Goal: Communication & Community: Answer question/provide support

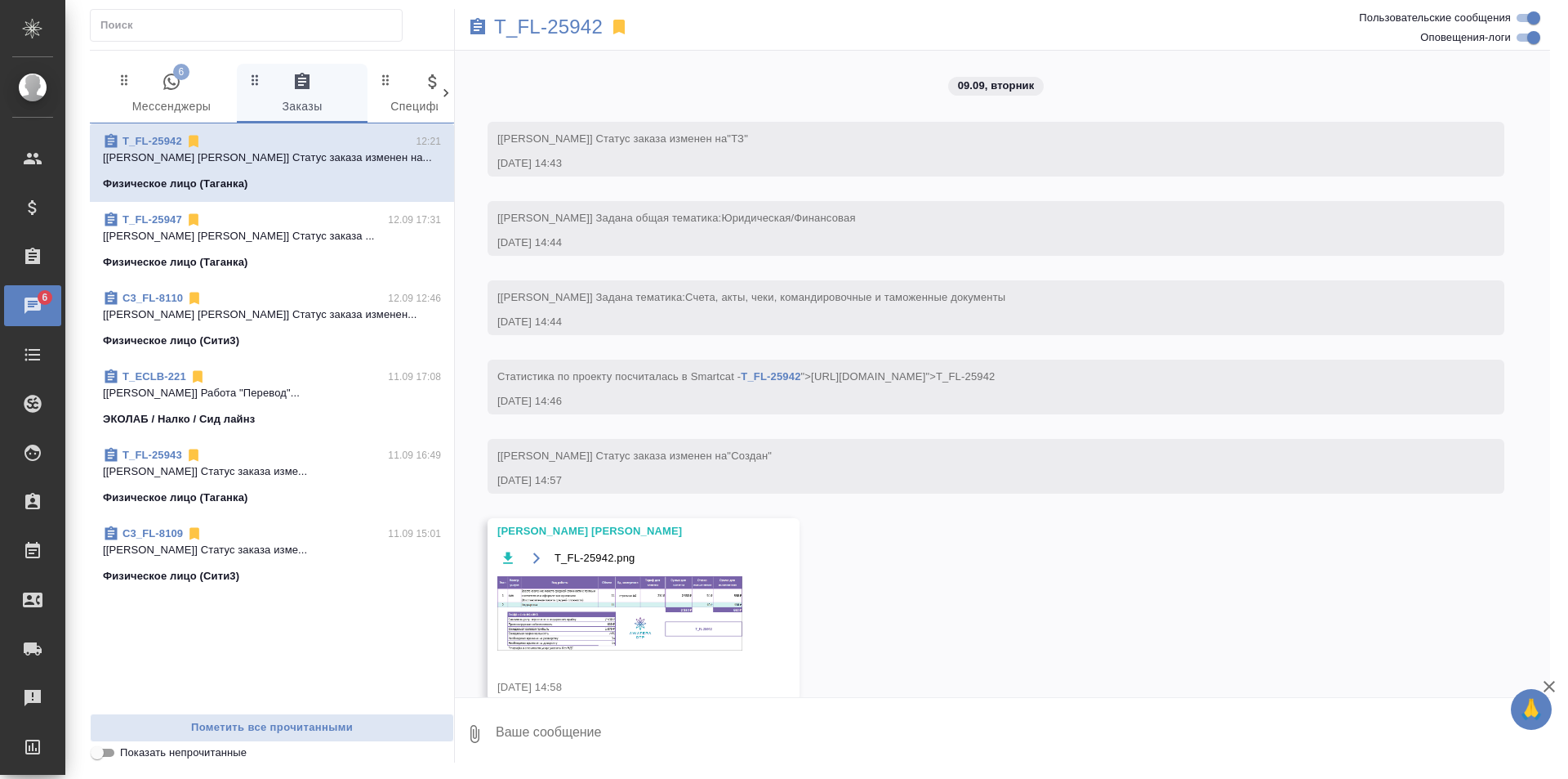
scroll to position [9739, 0]
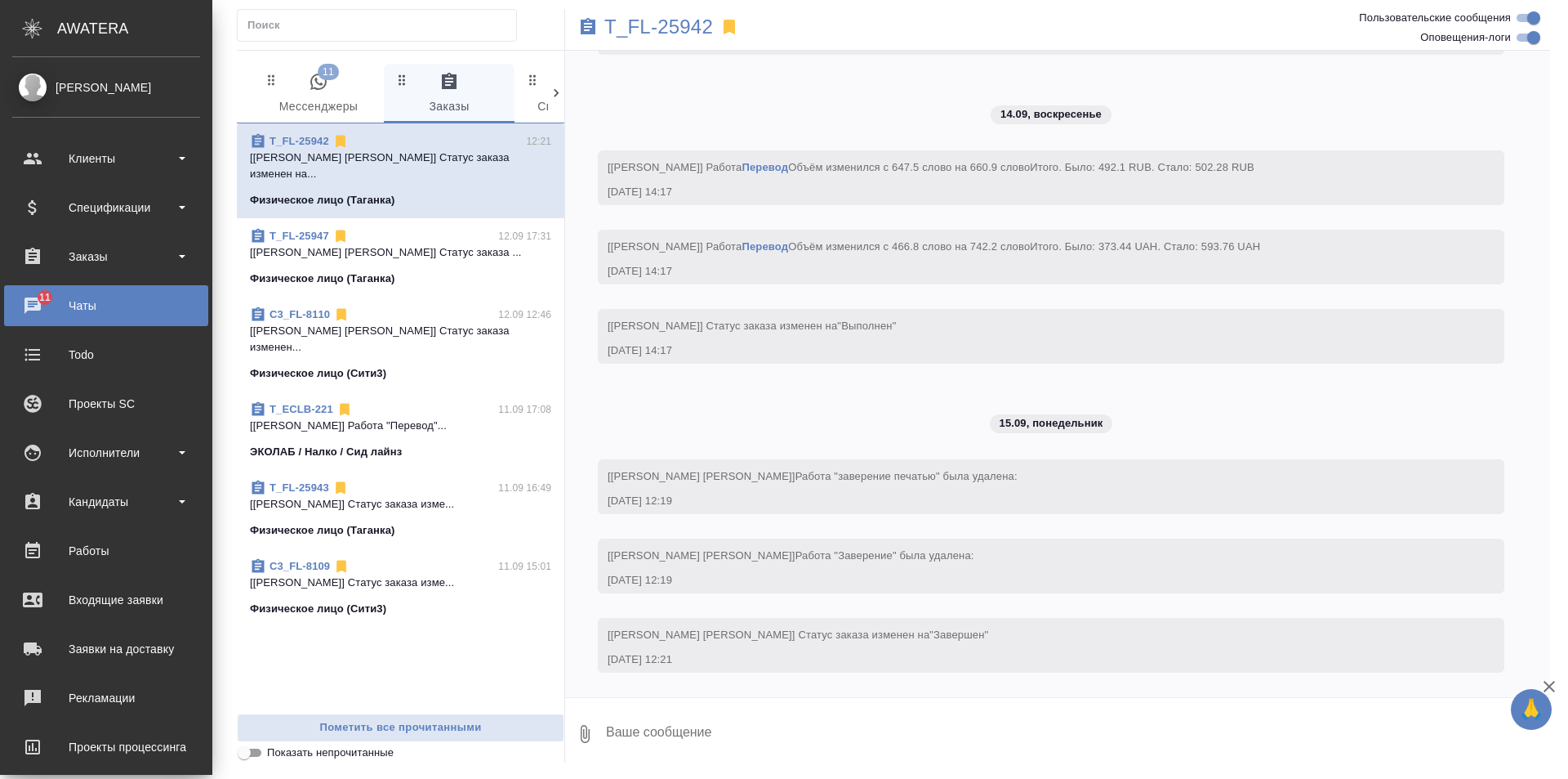
click at [38, 320] on link "11 Чаты" at bounding box center [107, 305] width 205 height 41
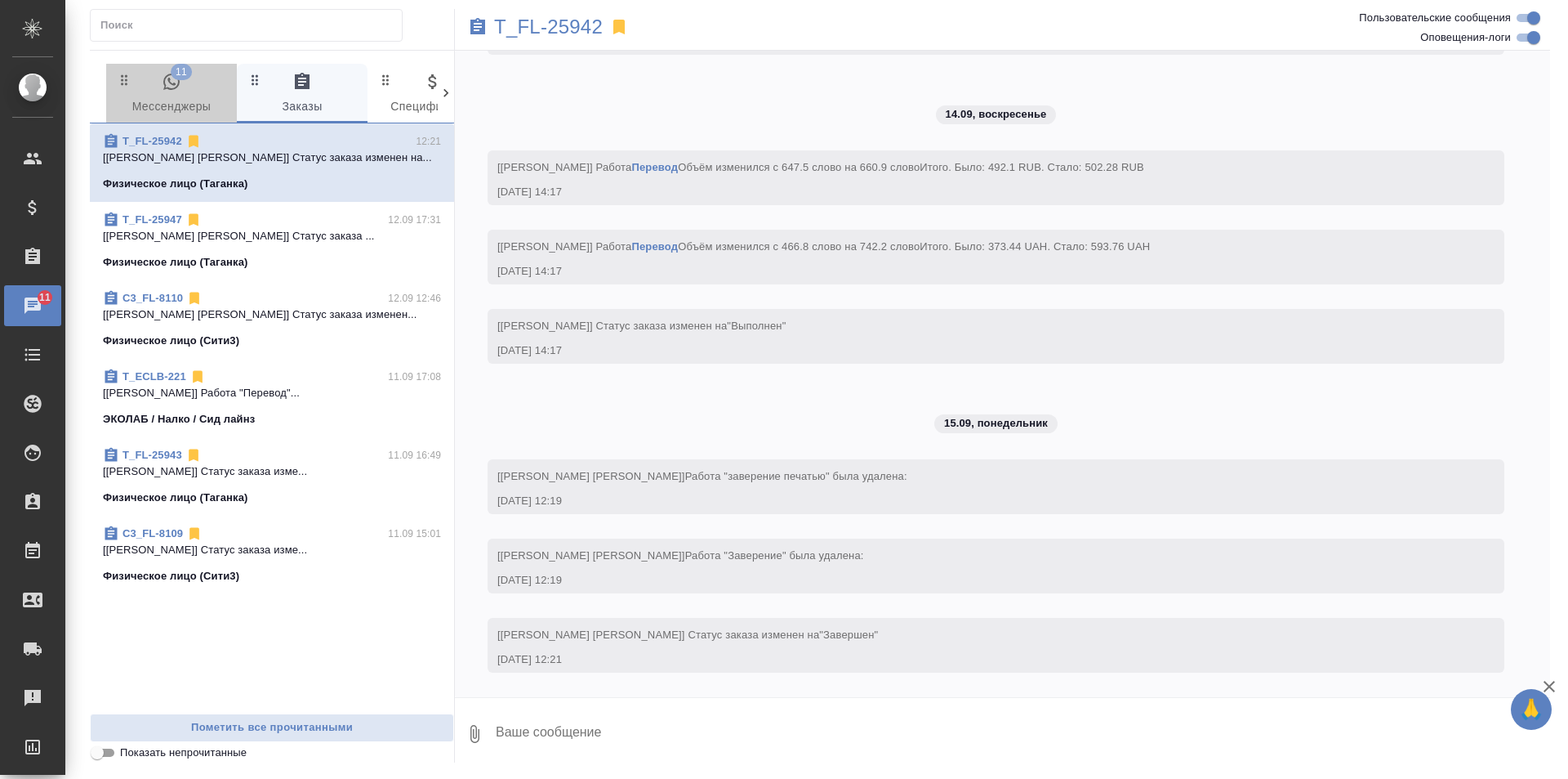
click at [173, 98] on span "11 Мессенджеры" at bounding box center [171, 94] width 111 height 45
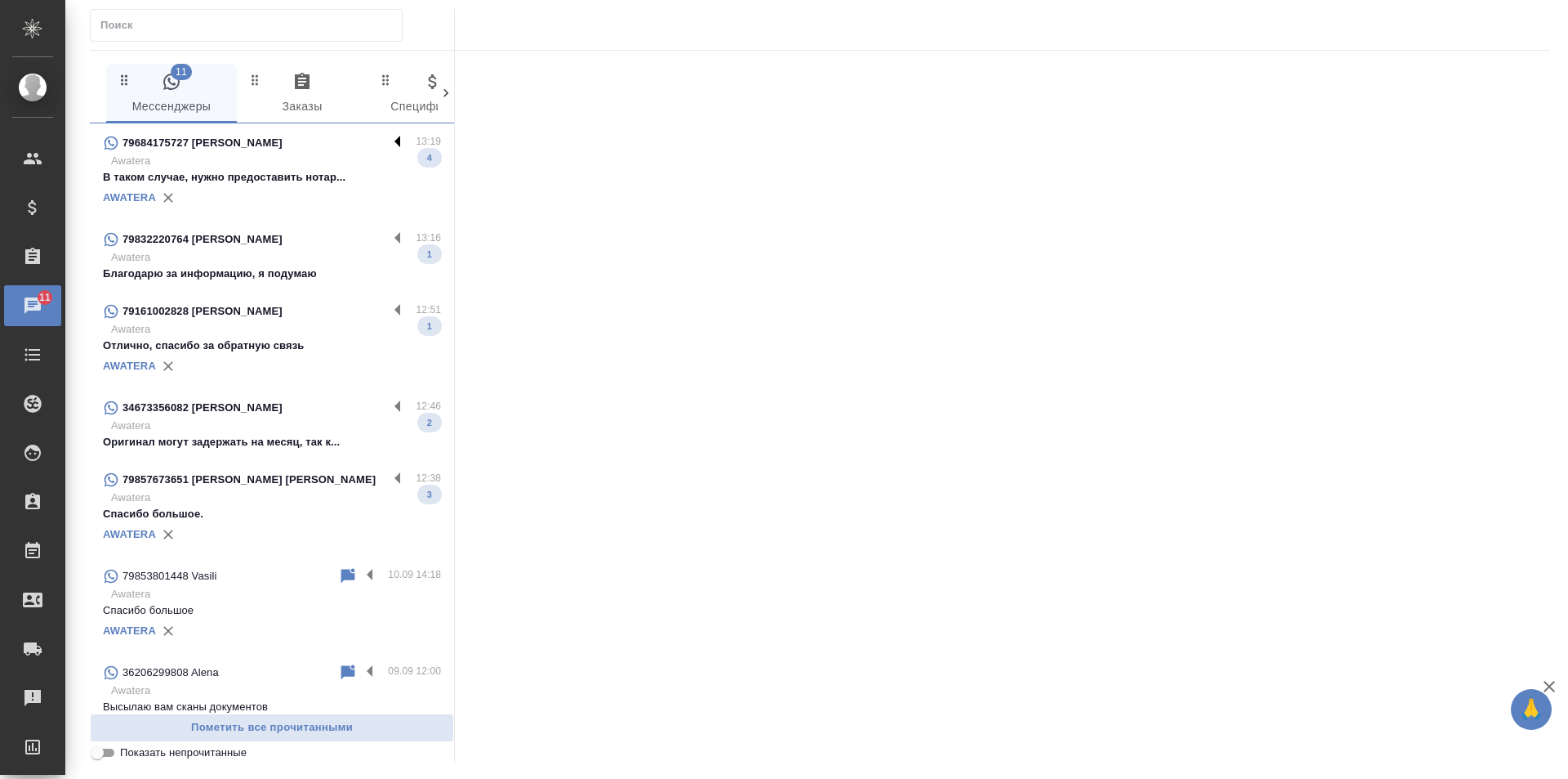
click at [388, 138] on label at bounding box center [402, 142] width 28 height 19
click at [0, 0] on input "checkbox" at bounding box center [0, 0] width 0 height 0
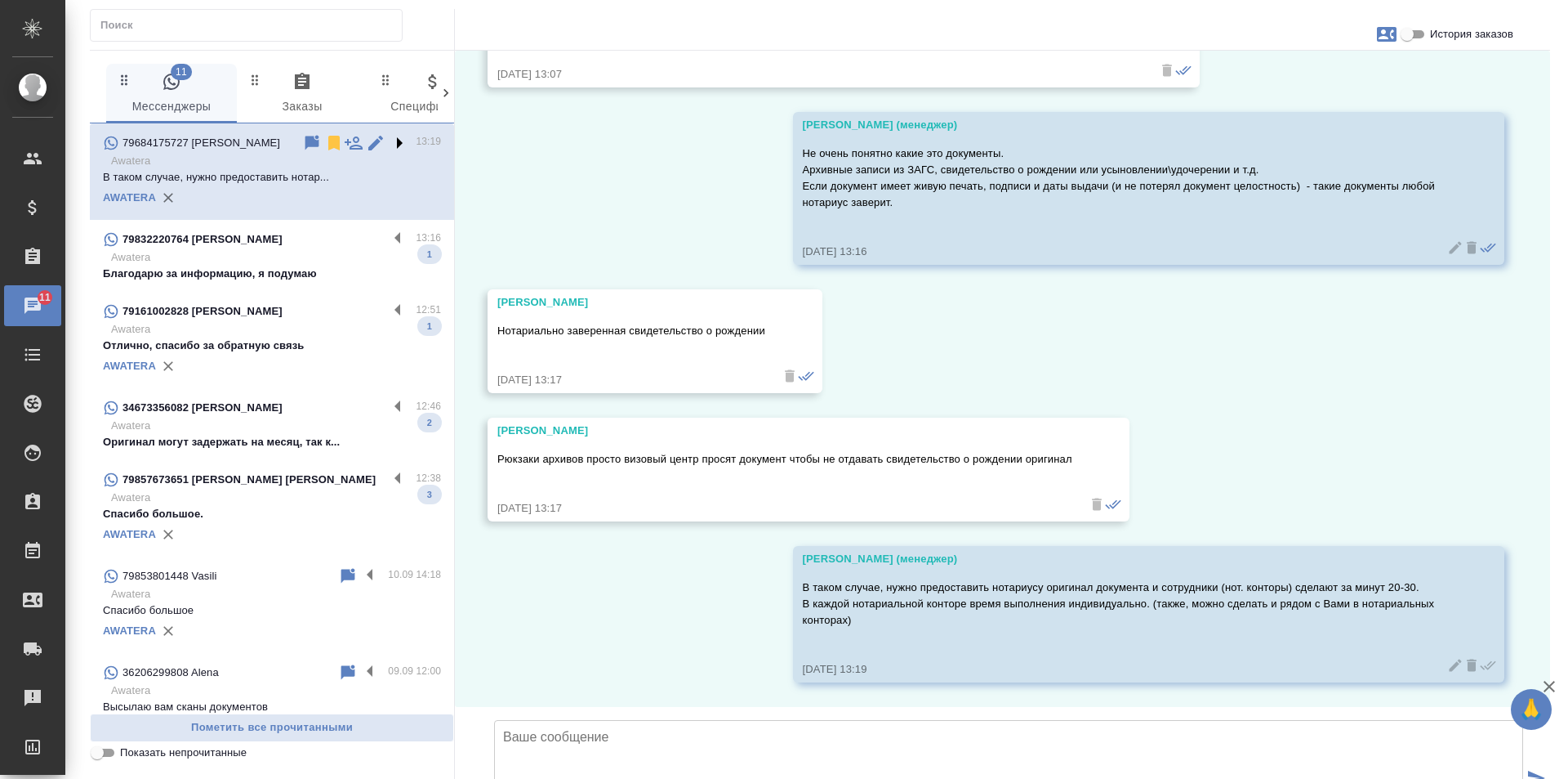
scroll to position [1120, 0]
click at [329, 138] on icon at bounding box center [334, 143] width 12 height 14
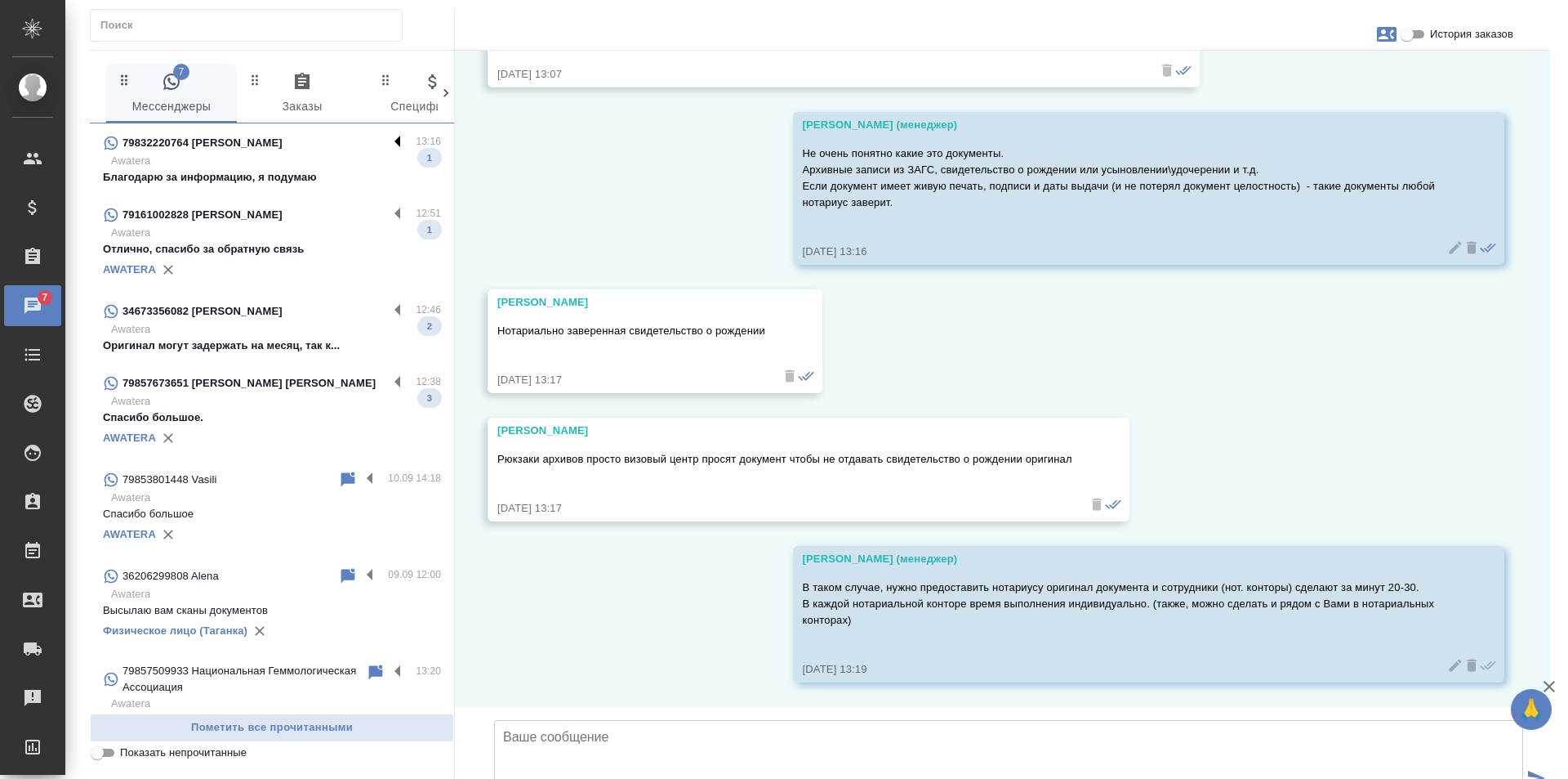
click at [388, 138] on label at bounding box center [402, 142] width 28 height 19
click at [0, 0] on input "checkbox" at bounding box center [0, 0] width 0 height 0
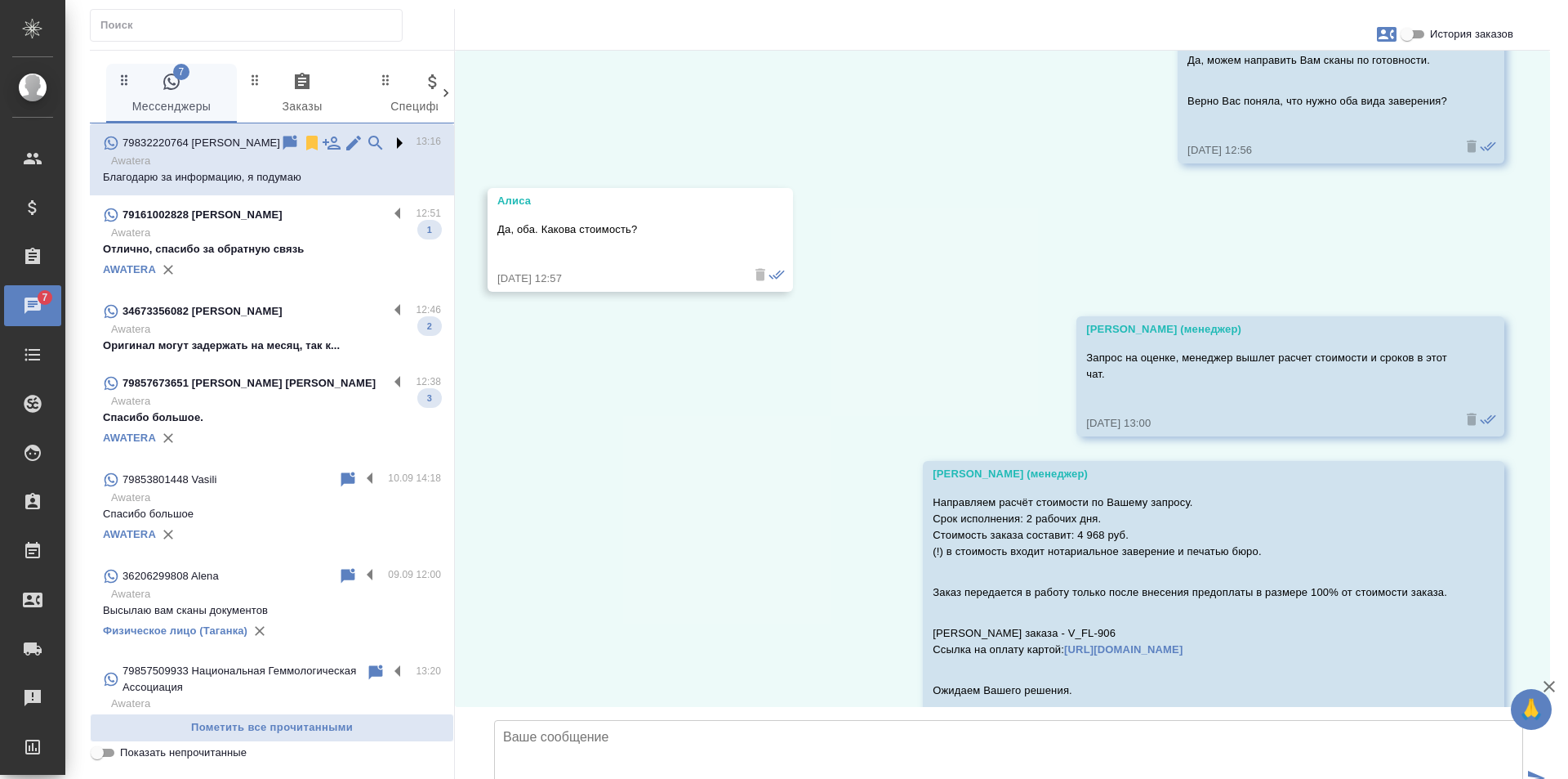
scroll to position [1441, 0]
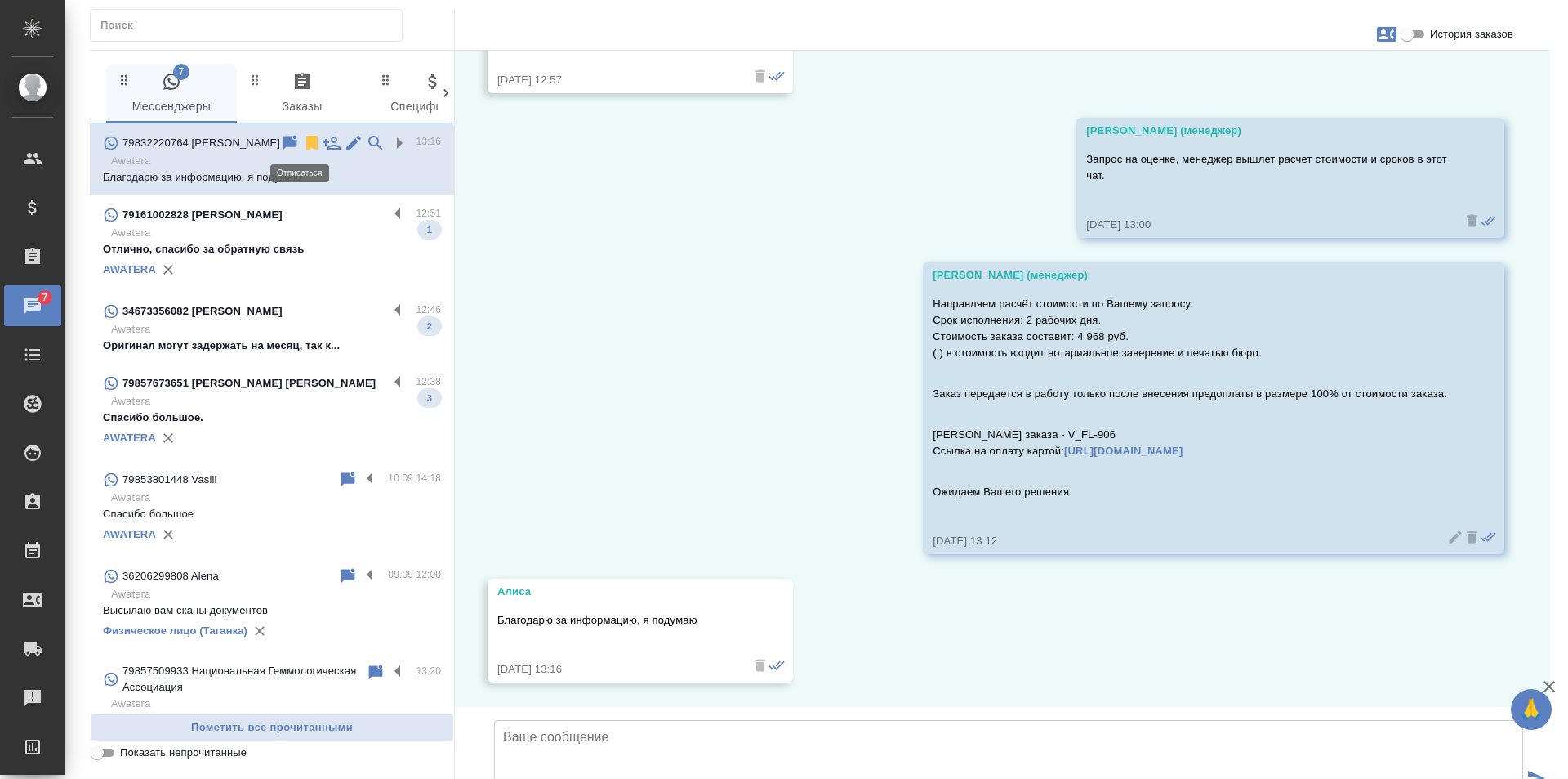
click at [306, 140] on icon at bounding box center [311, 143] width 12 height 14
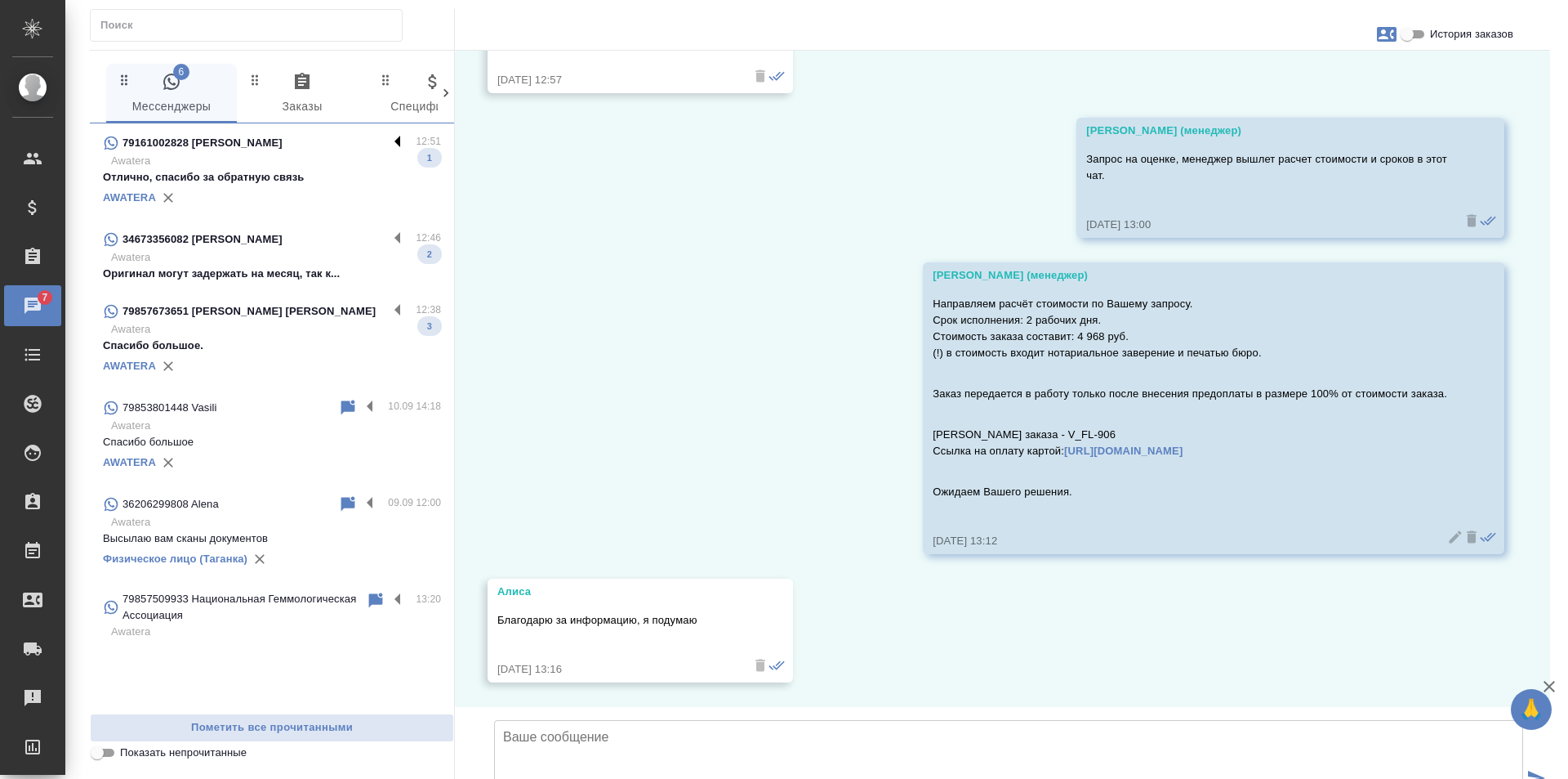
click at [397, 138] on label at bounding box center [402, 142] width 28 height 19
click at [0, 0] on input "checkbox" at bounding box center [0, 0] width 0 height 0
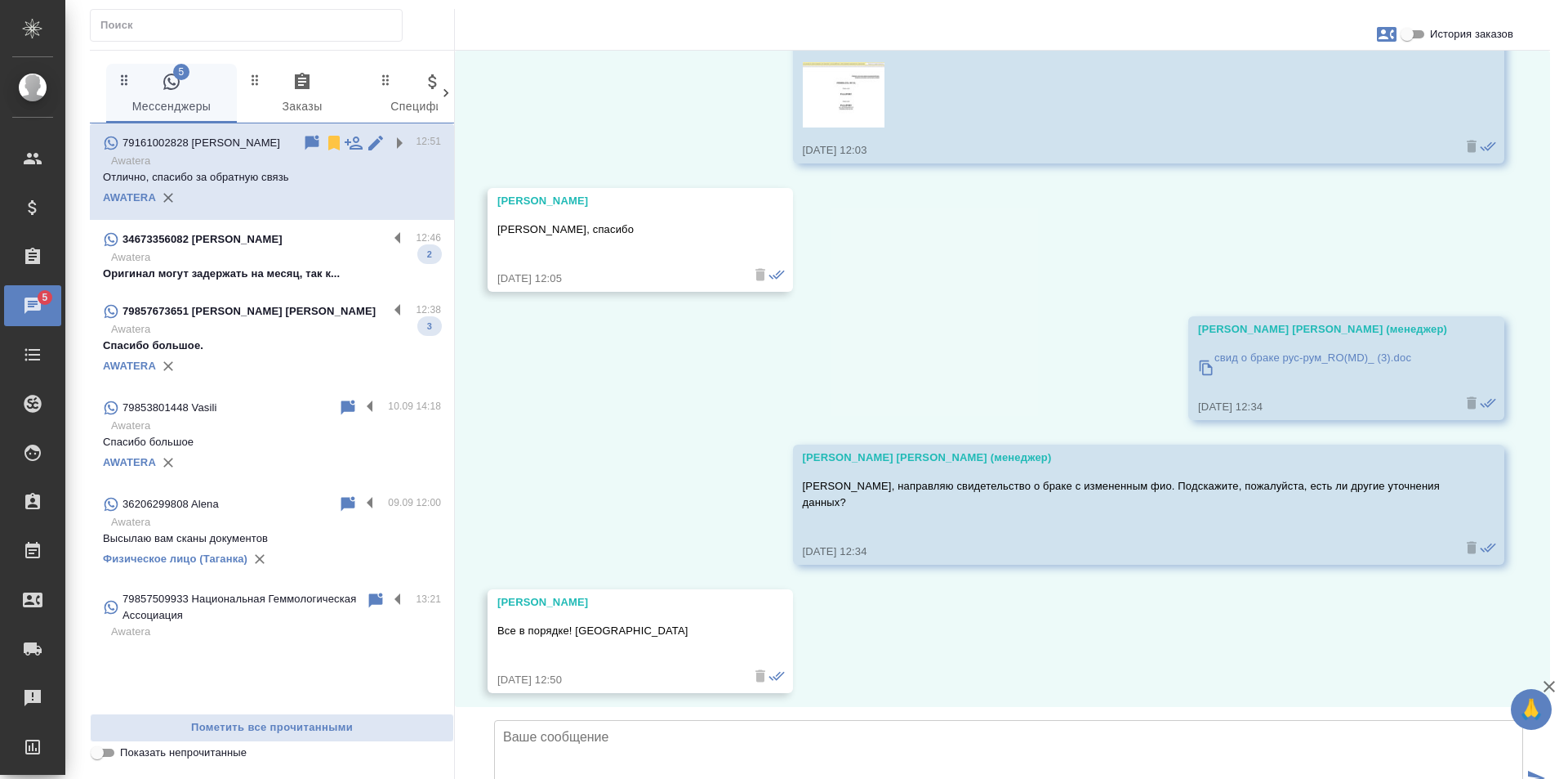
scroll to position [3550, 0]
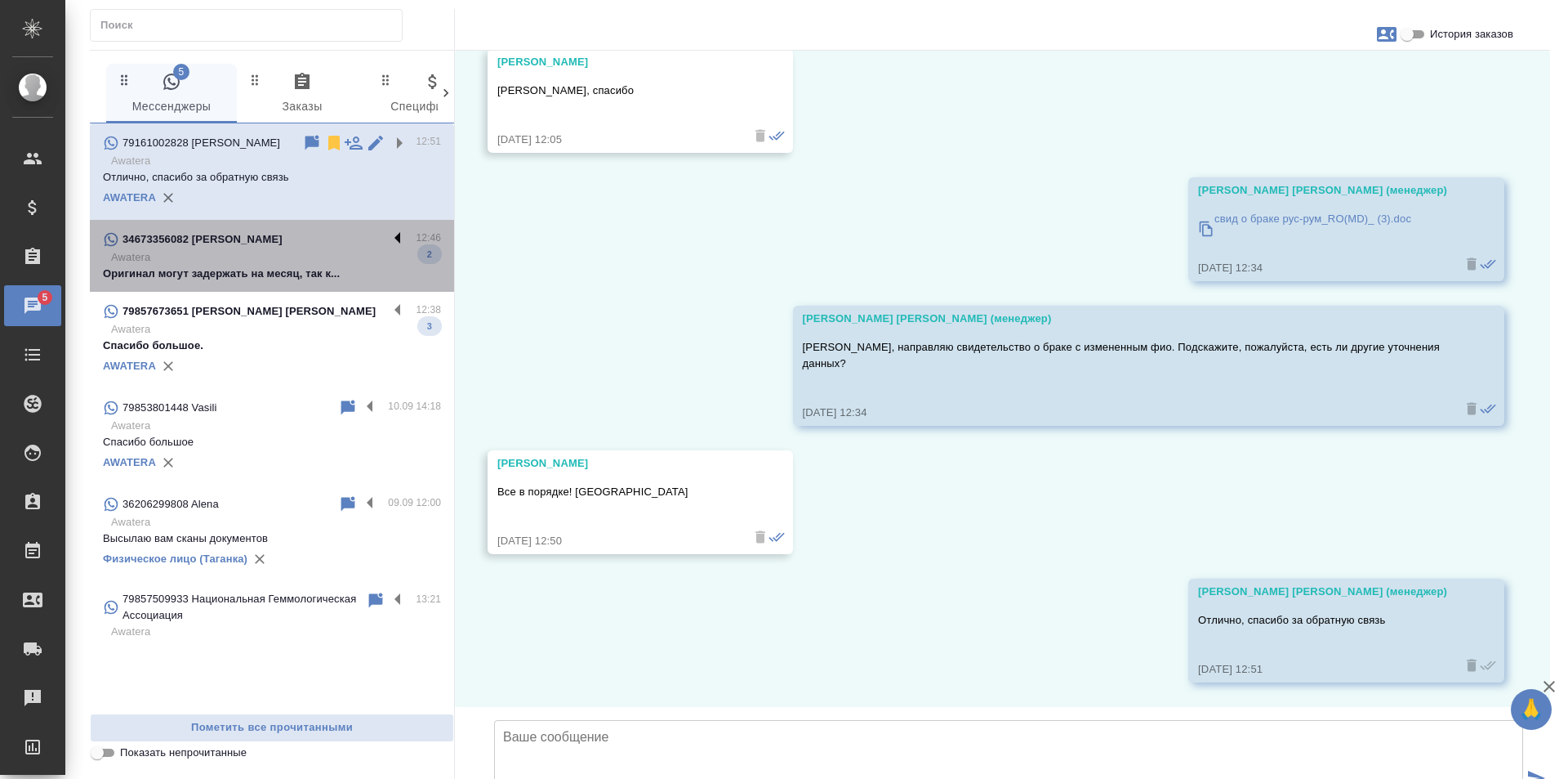
click at [396, 236] on label at bounding box center [402, 239] width 28 height 19
click at [0, 0] on input "checkbox" at bounding box center [0, 0] width 0 height 0
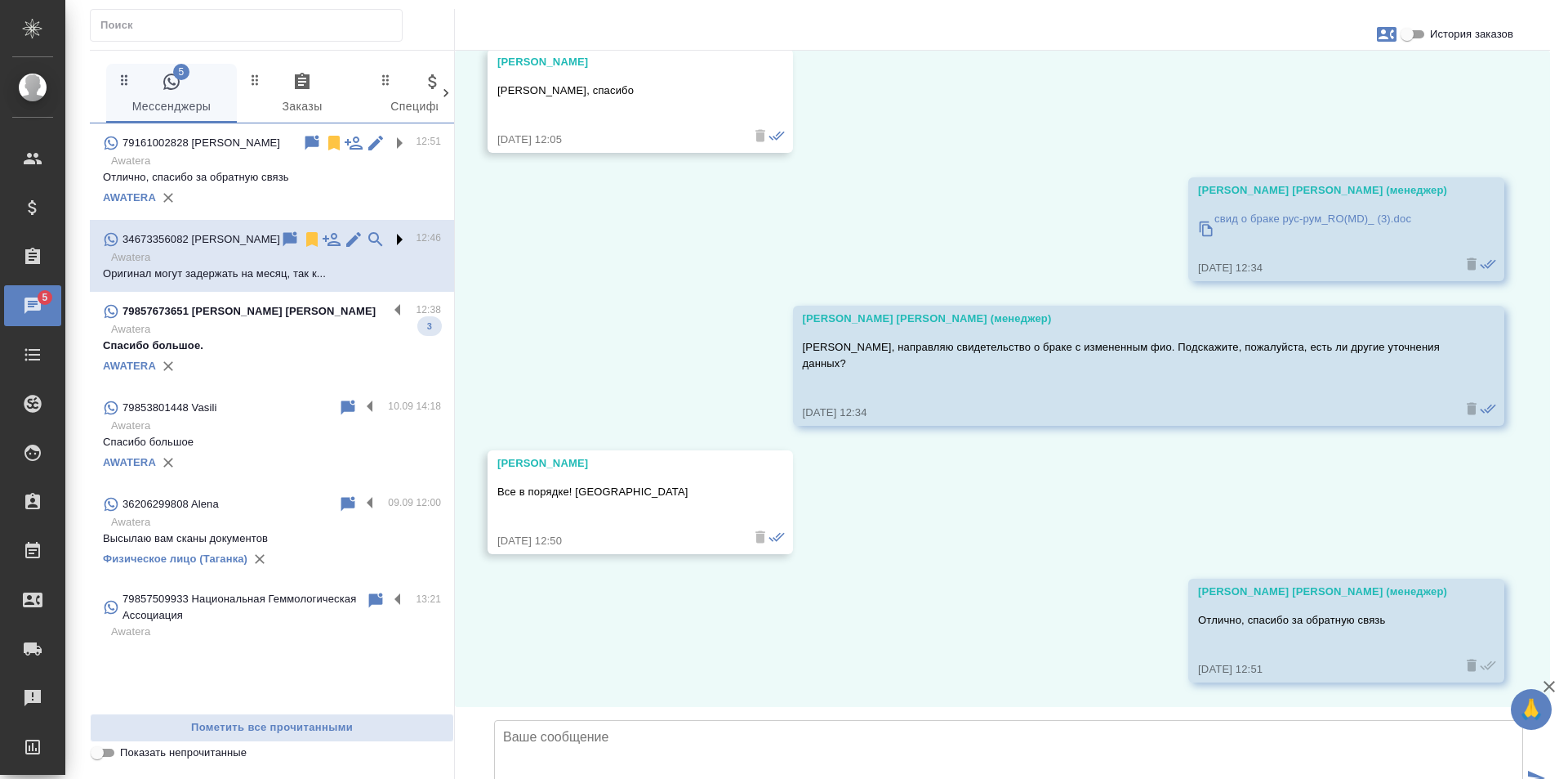
scroll to position [1104, 0]
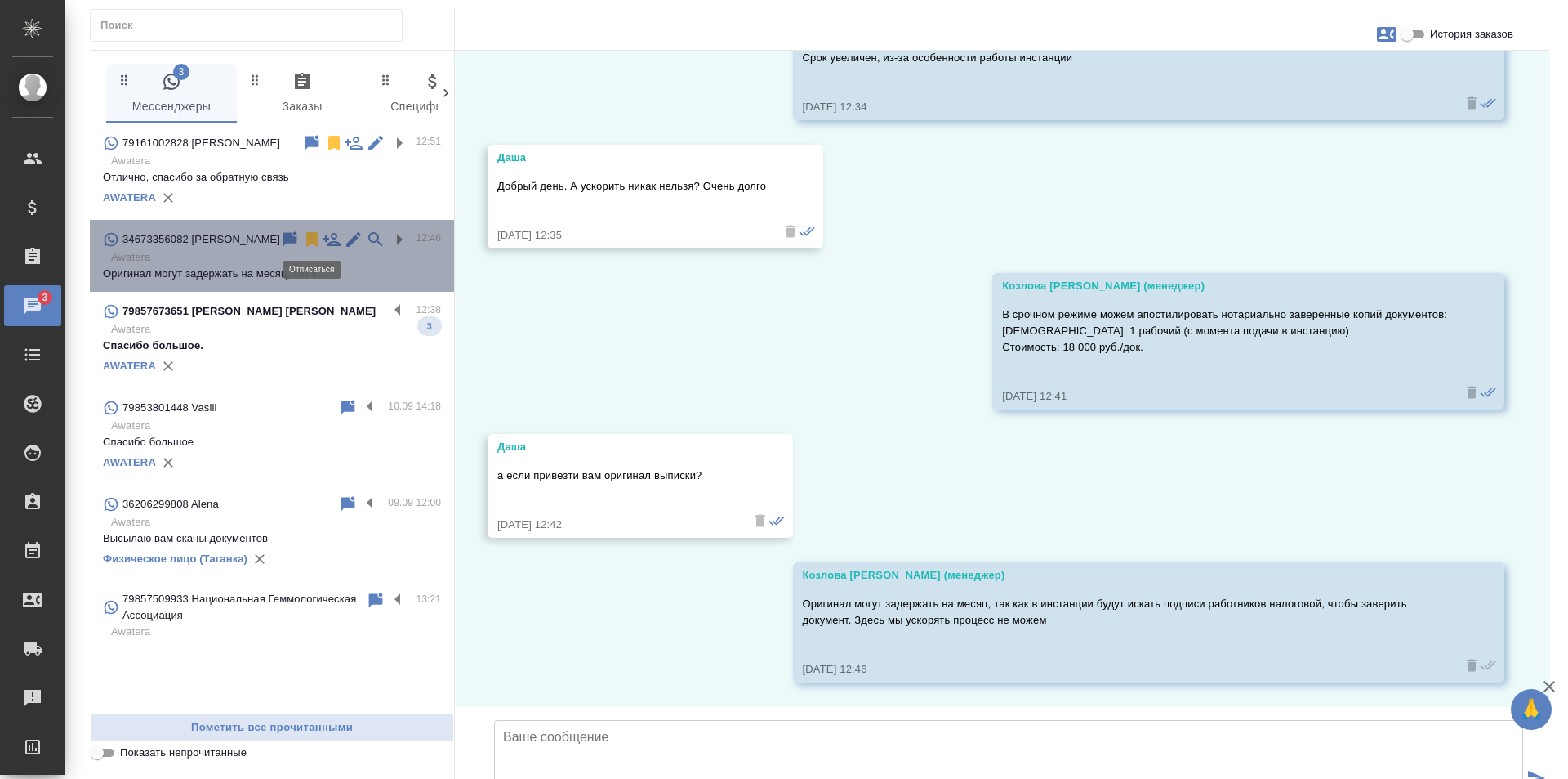
click at [313, 238] on icon at bounding box center [311, 239] width 12 height 14
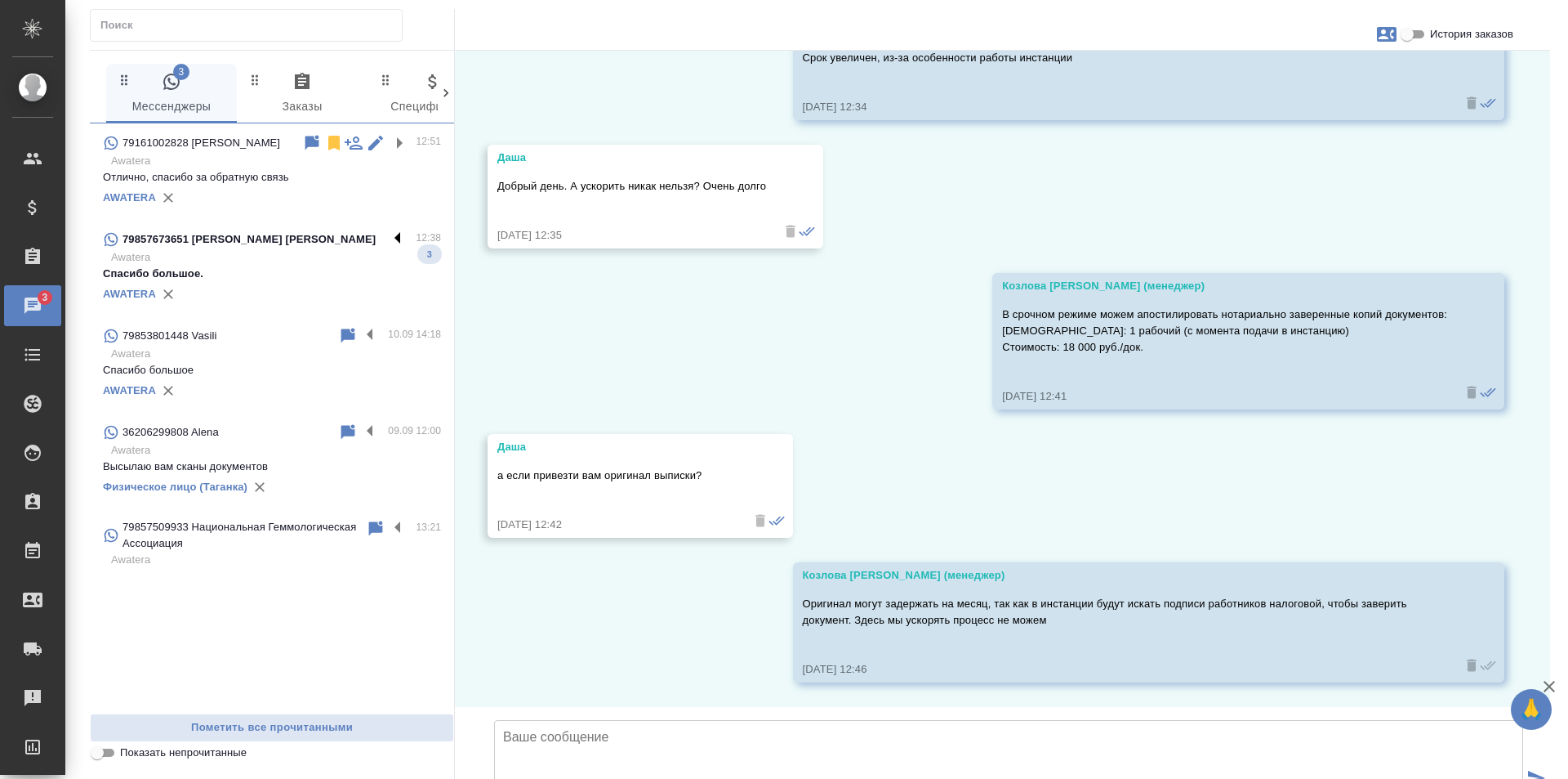
click at [400, 240] on label at bounding box center [402, 239] width 28 height 19
click at [0, 0] on input "checkbox" at bounding box center [0, 0] width 0 height 0
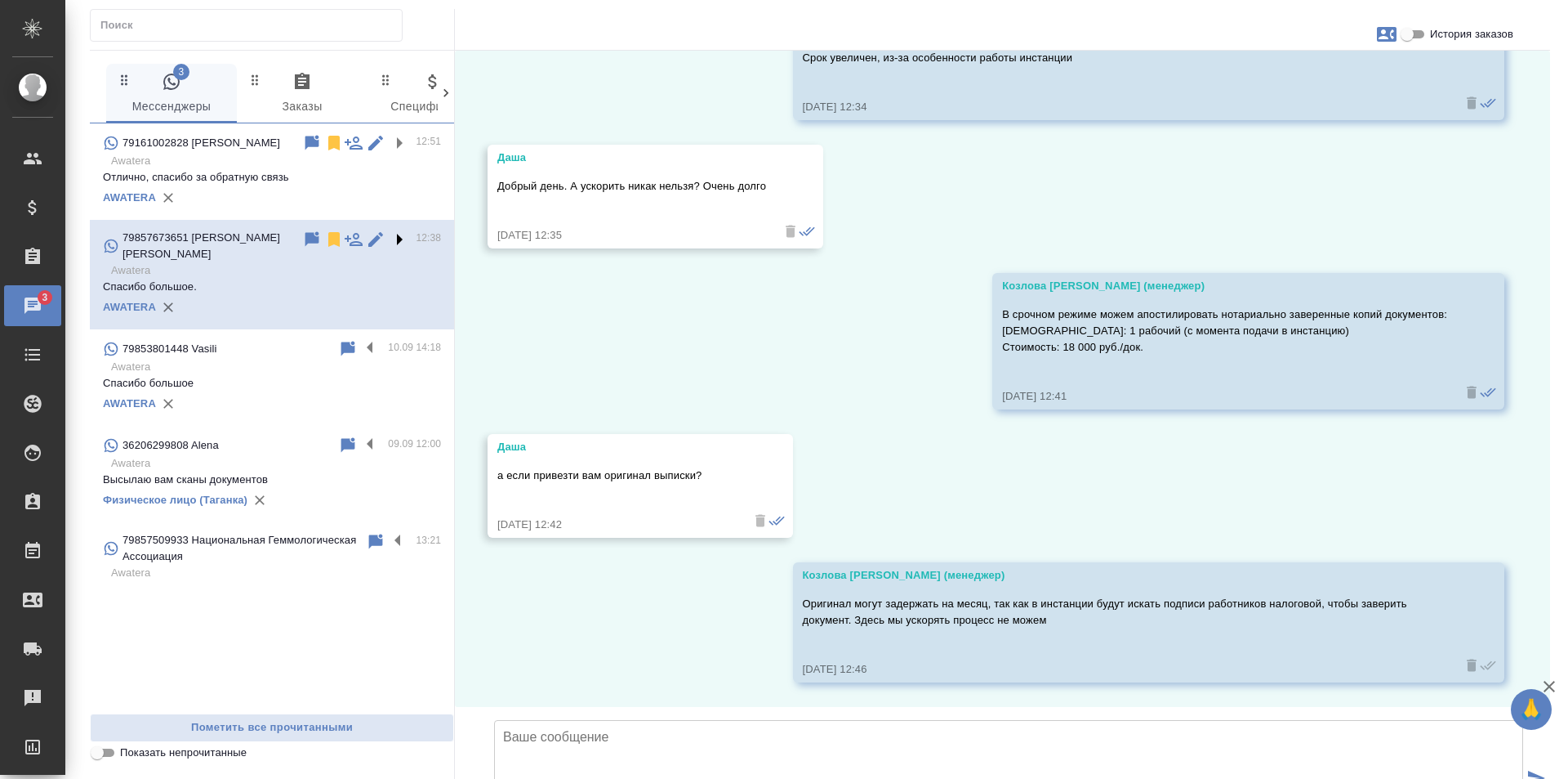
scroll to position [285, 0]
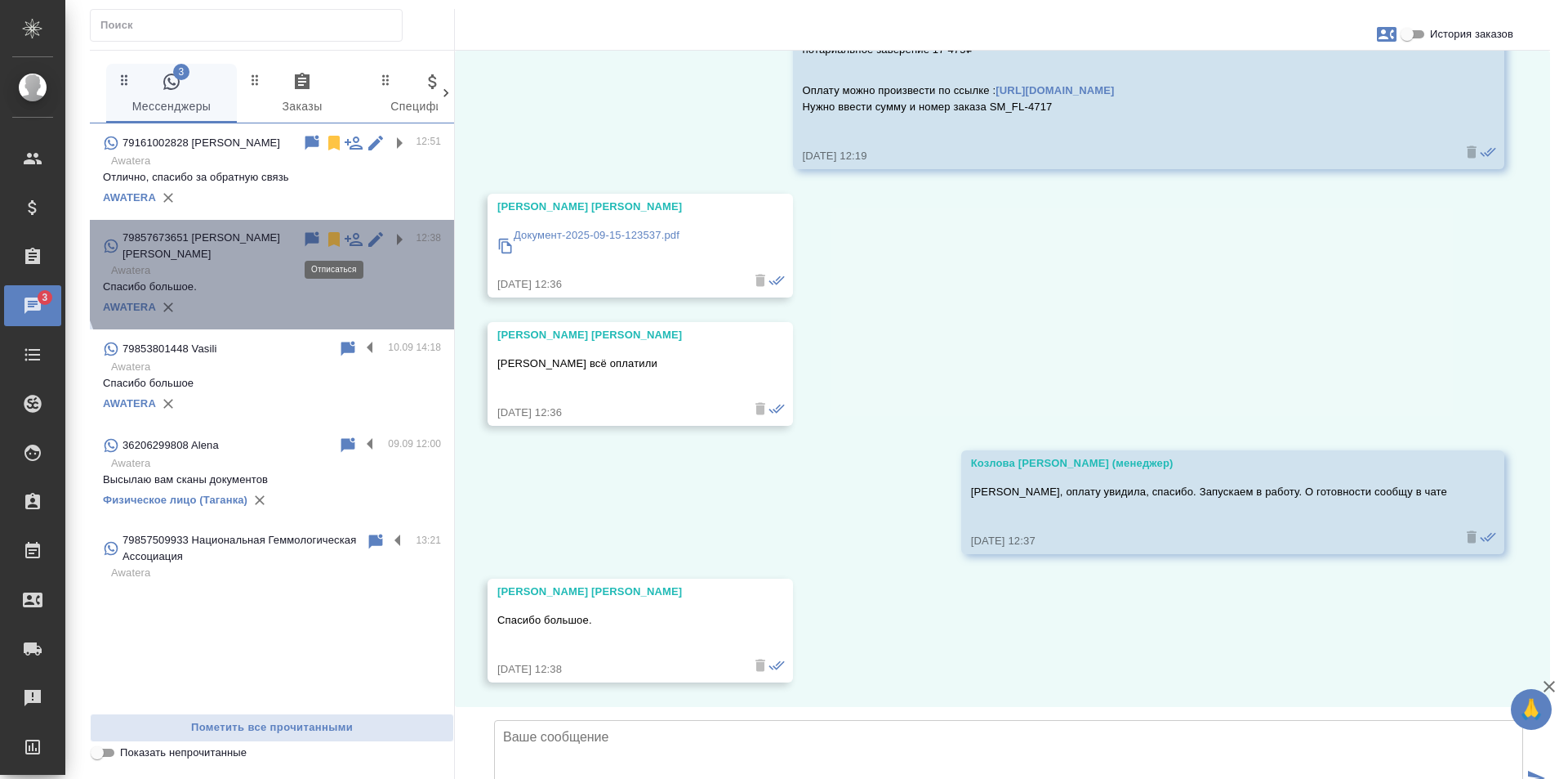
click at [330, 235] on icon at bounding box center [334, 239] width 12 height 14
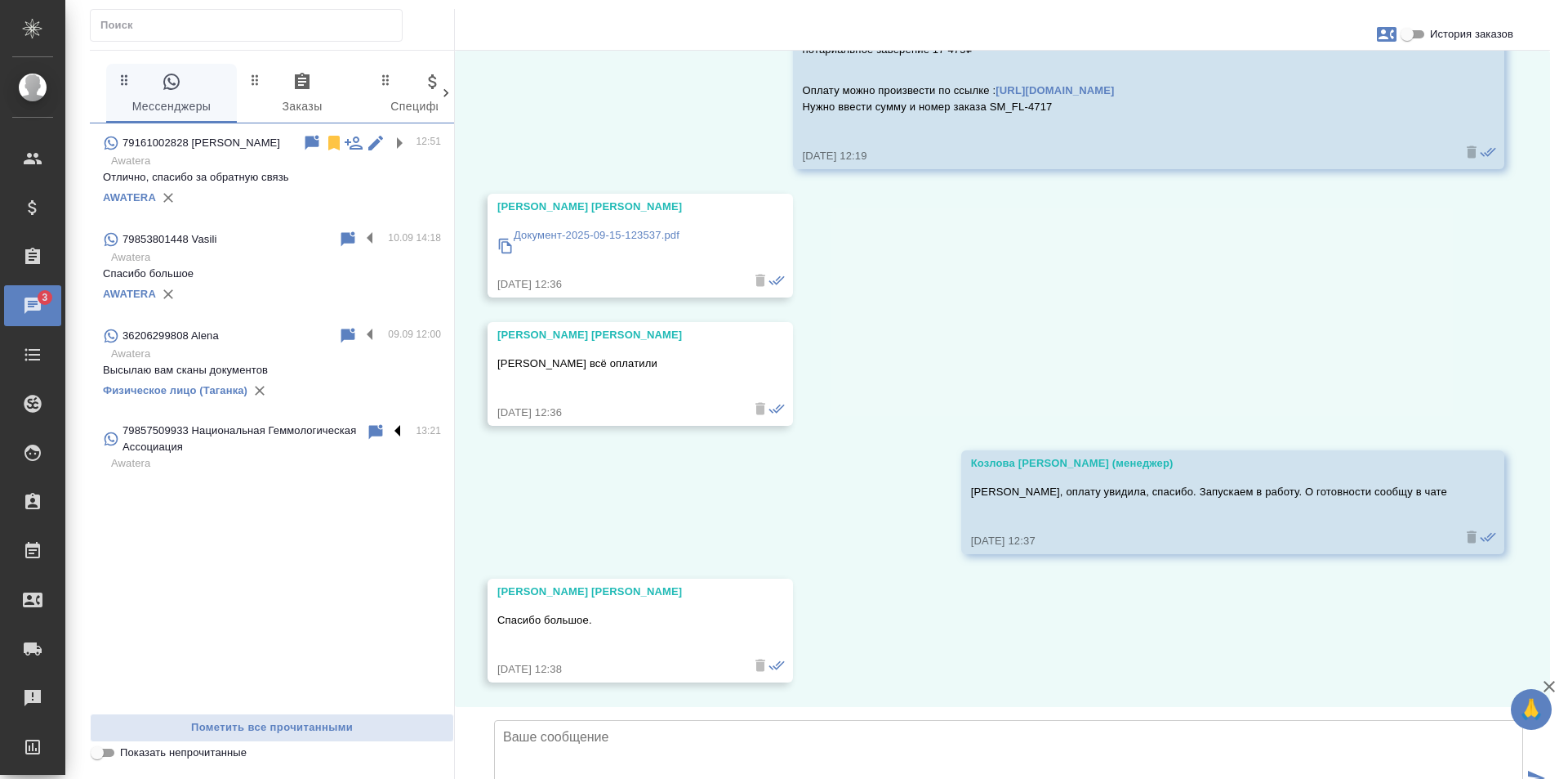
click at [399, 428] on label at bounding box center [402, 431] width 28 height 19
click at [0, 0] on input "checkbox" at bounding box center [0, 0] width 0 height 0
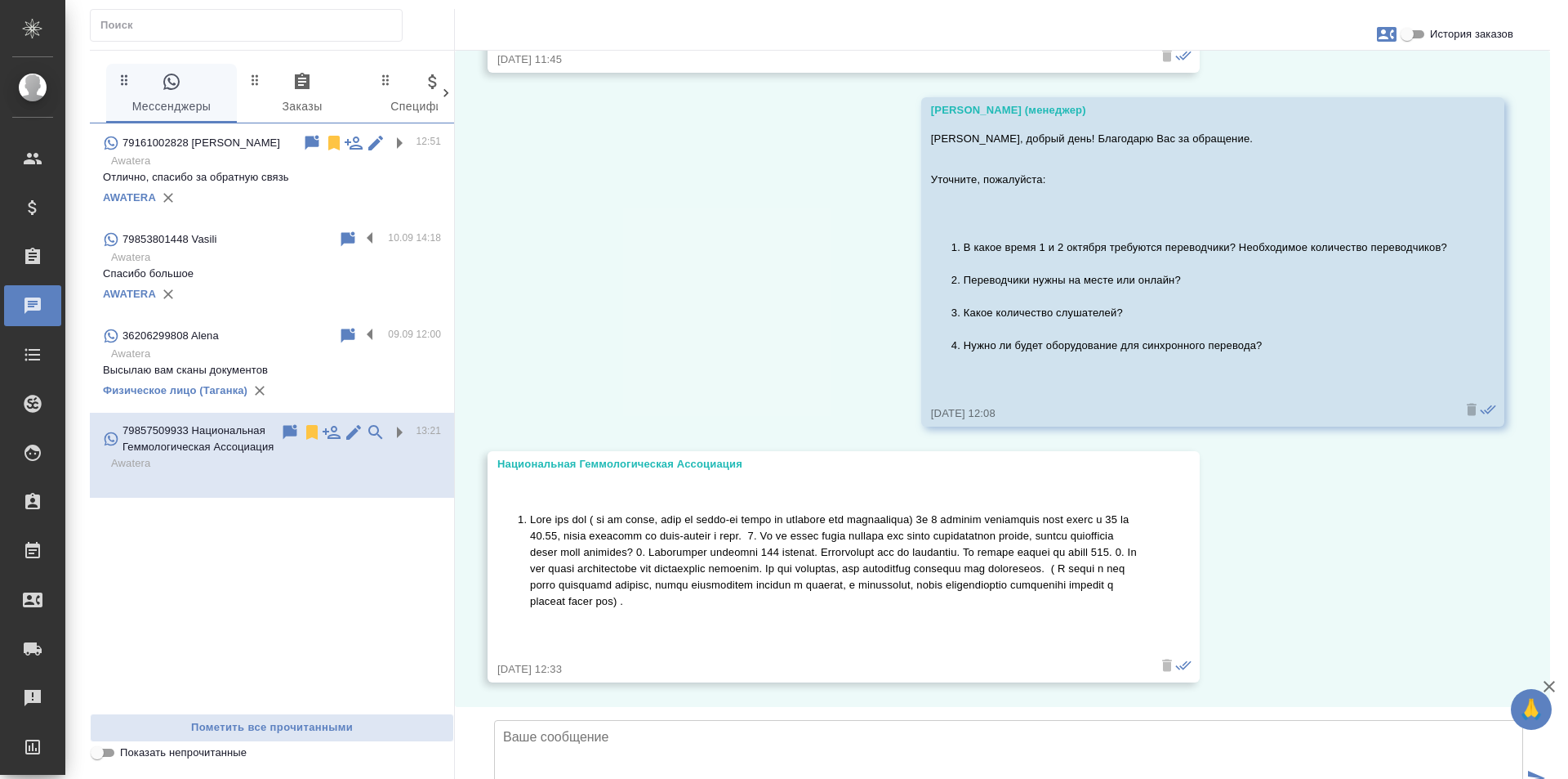
scroll to position [194, 0]
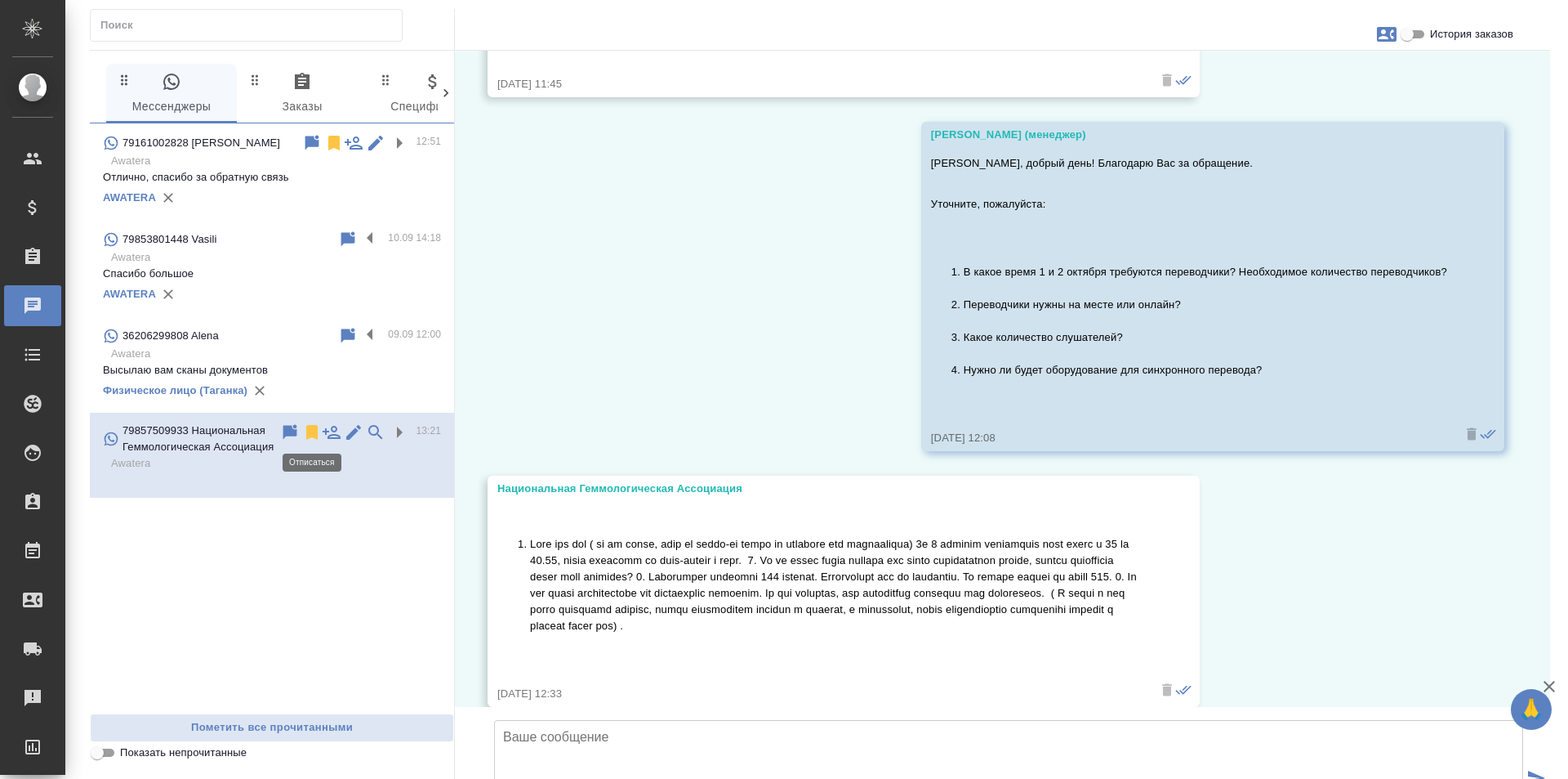
click at [310, 430] on icon at bounding box center [311, 432] width 12 height 14
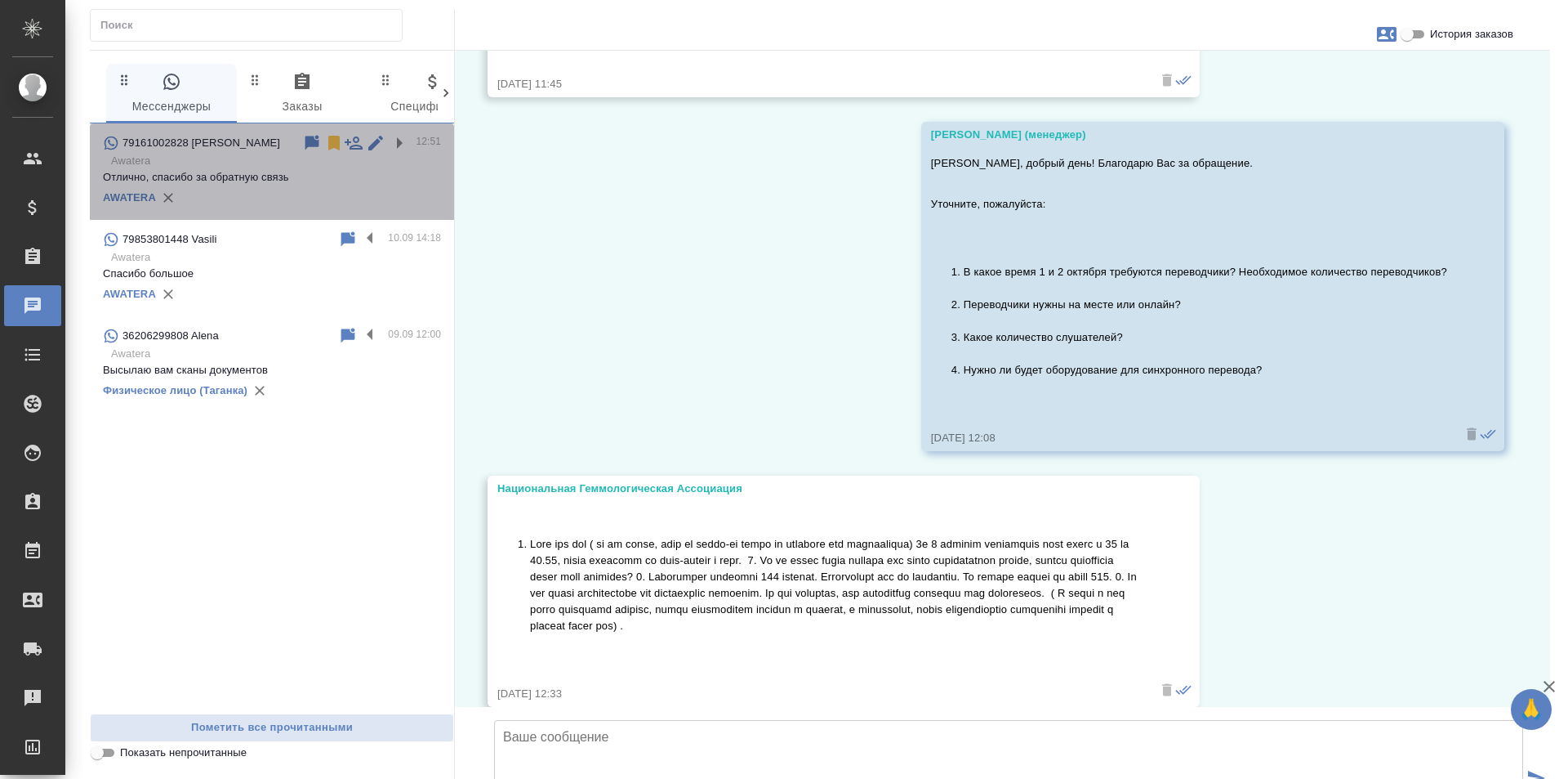
click at [375, 182] on p "Отлично, спасибо за обратную связь" at bounding box center [272, 178] width 339 height 16
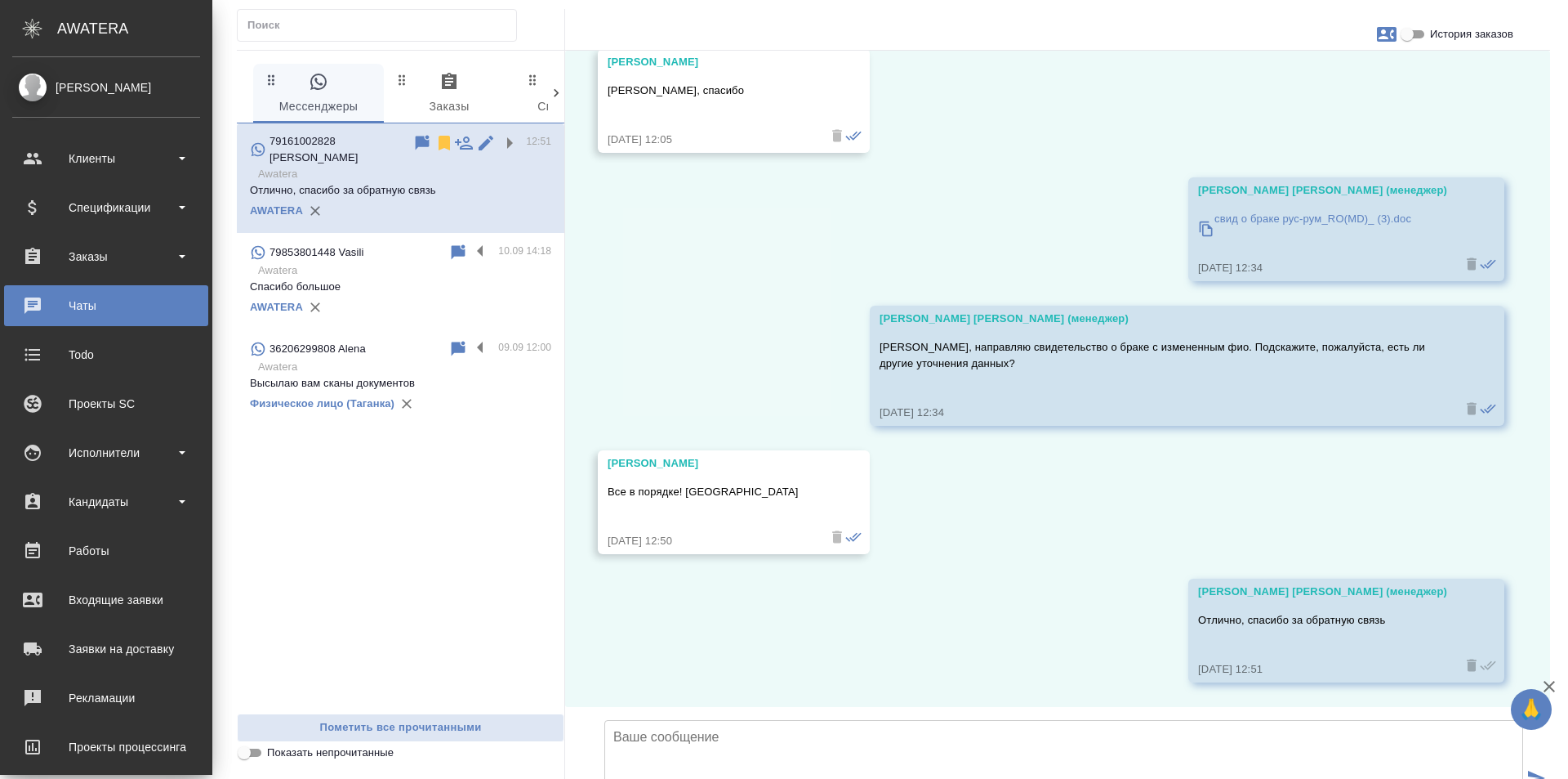
scroll to position [3566, 0]
click at [124, 261] on div "Заказы" at bounding box center [107, 256] width 188 height 24
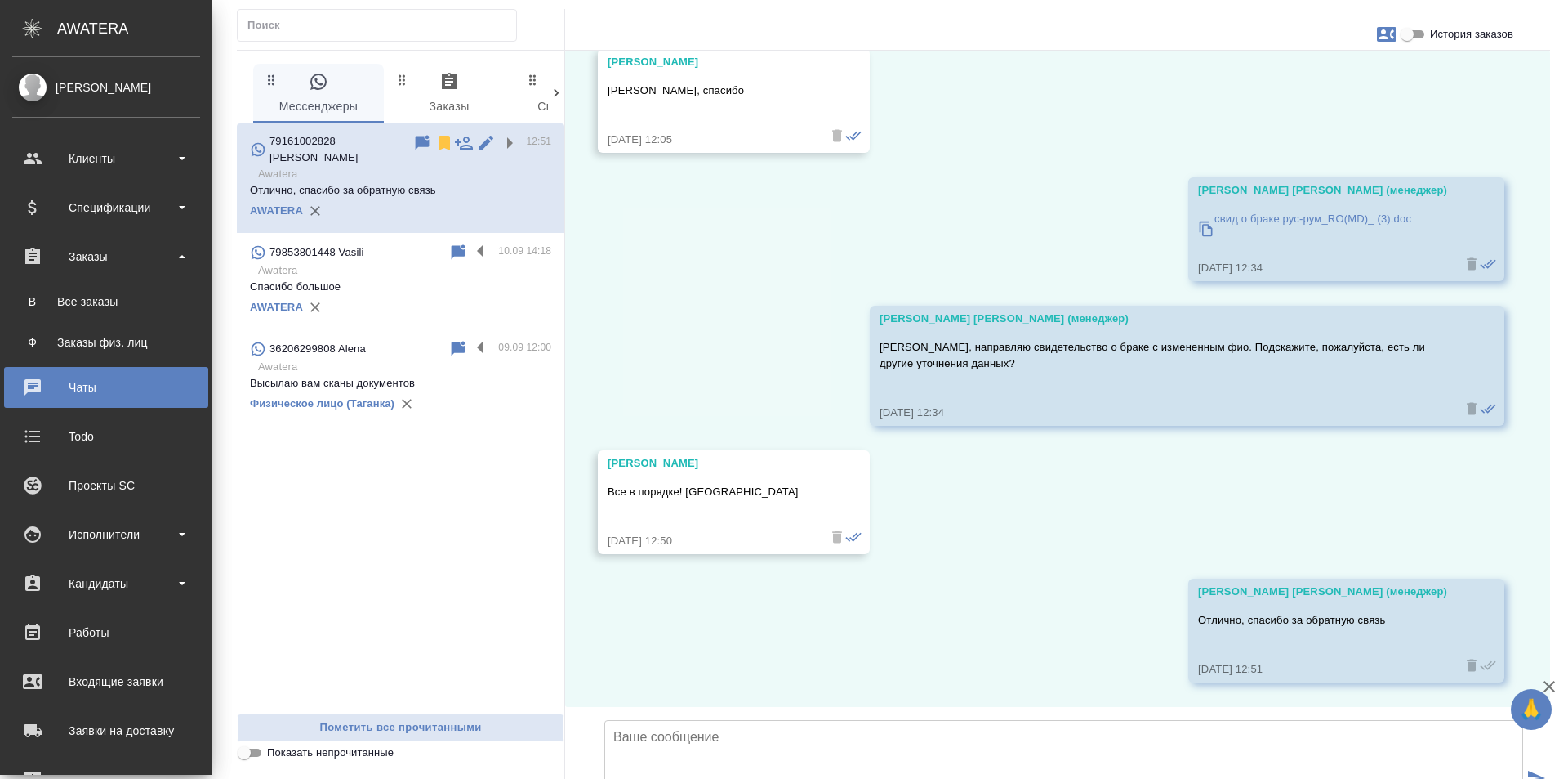
click at [140, 284] on ul "В Все заказы Ф Заказы физ. лиц" at bounding box center [106, 318] width 213 height 82
click at [145, 293] on div "Все заказы" at bounding box center [106, 302] width 171 height 16
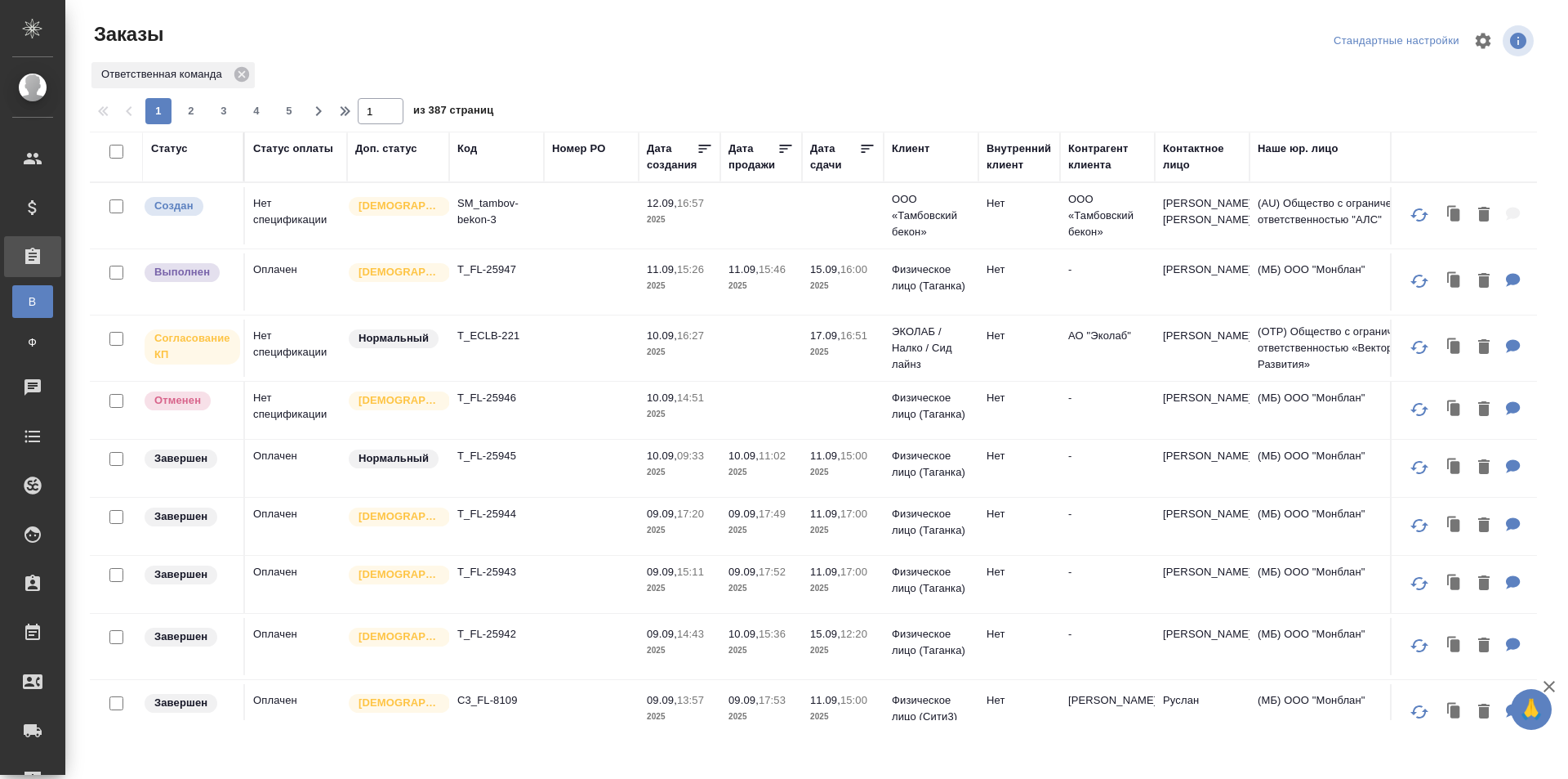
click at [1554, 688] on icon "button" at bounding box center [1550, 687] width 20 height 20
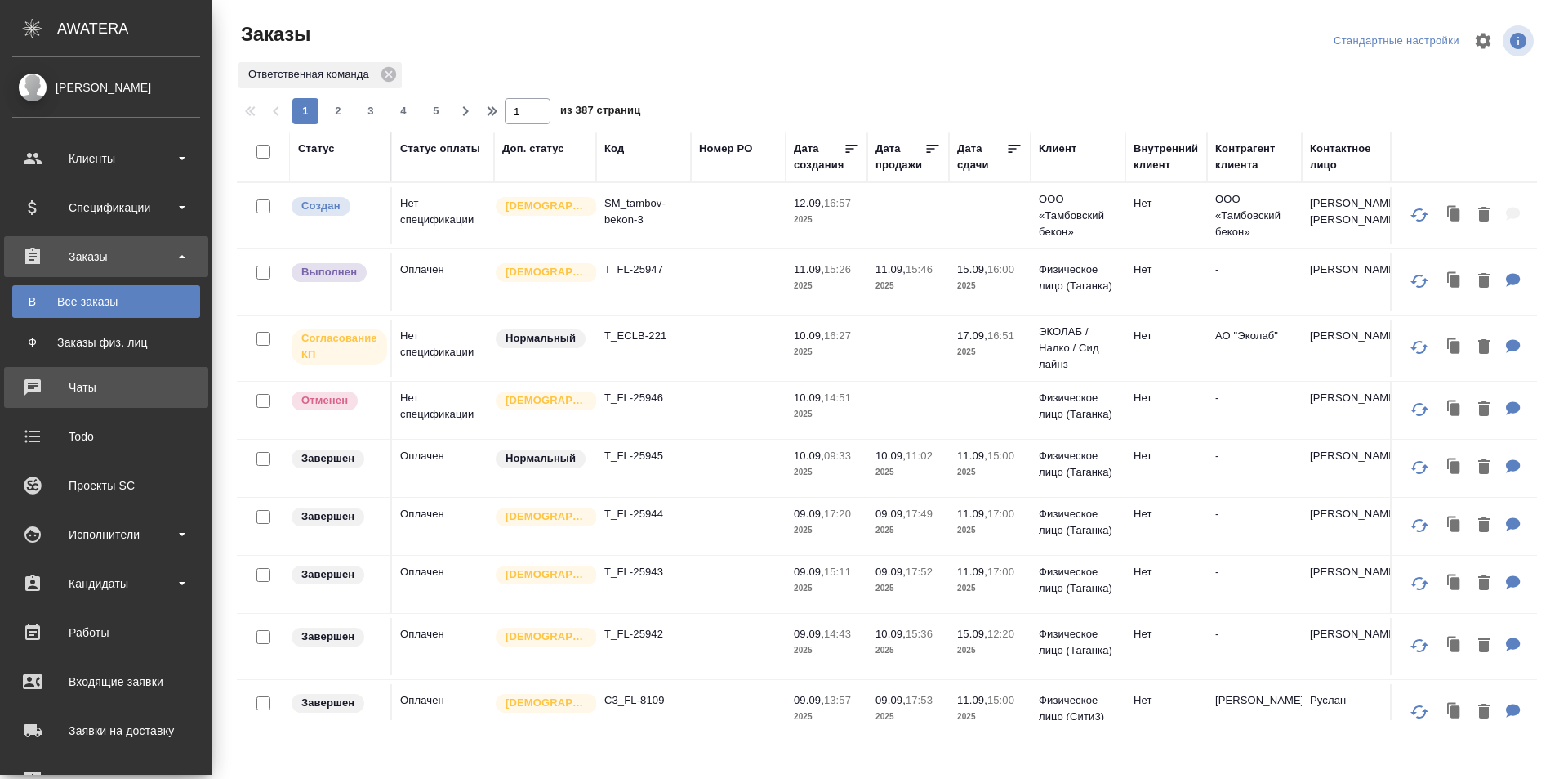
click at [135, 399] on div "Чаты" at bounding box center [107, 387] width 188 height 24
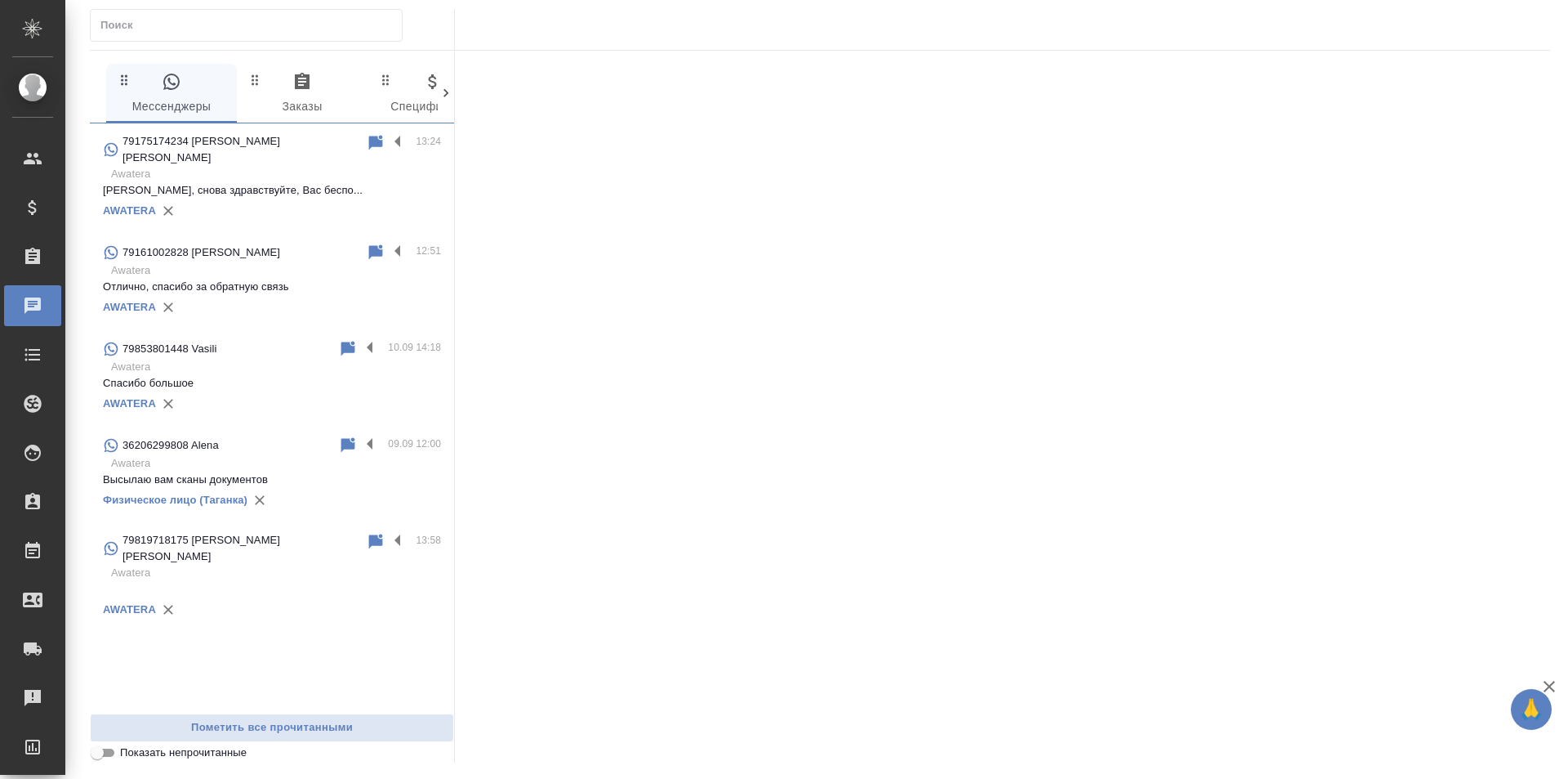
click at [371, 184] on p "[PERSON_NAME], снова здравствуйте, Вас беспо..." at bounding box center [272, 190] width 339 height 16
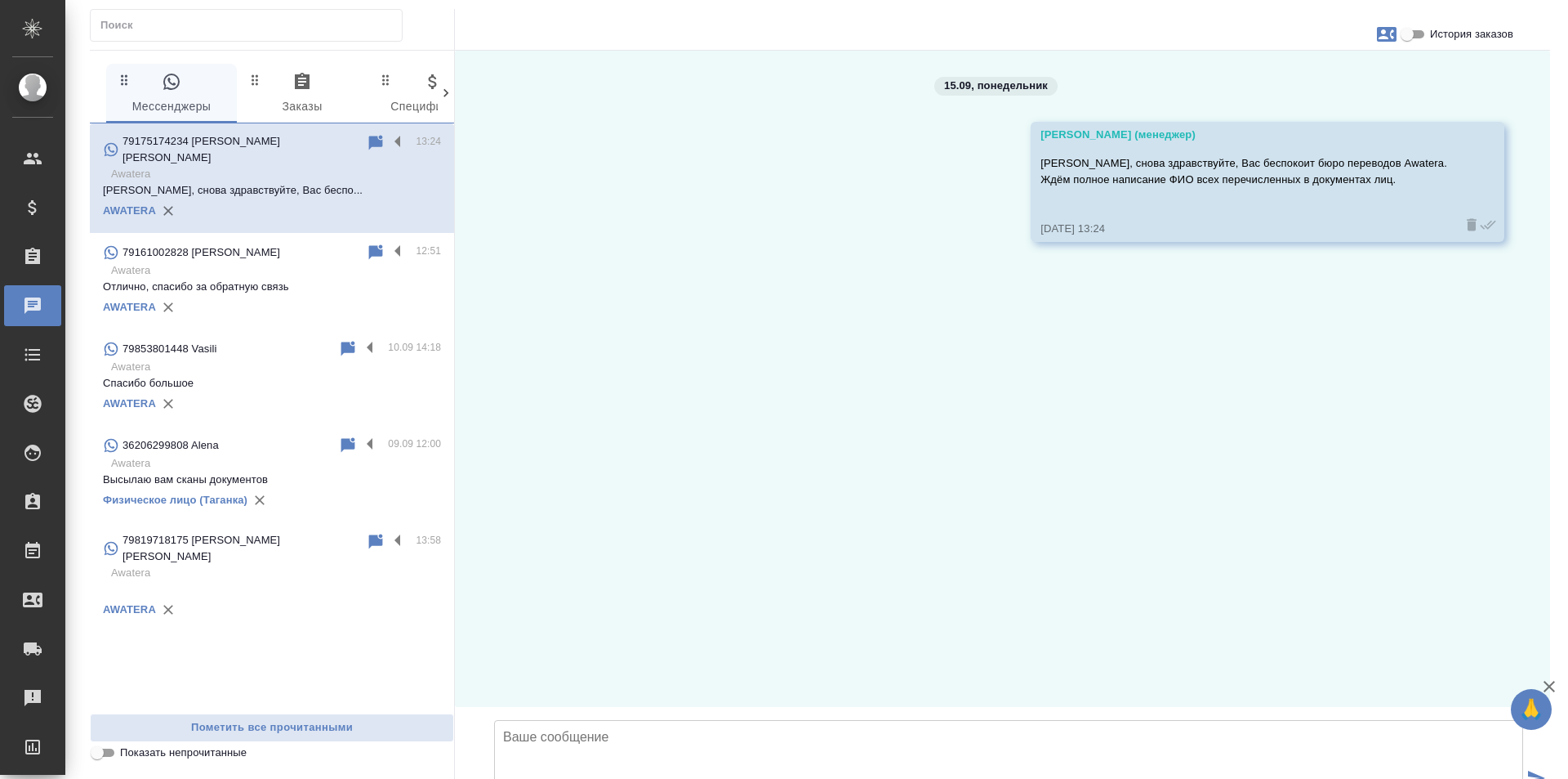
click at [363, 295] on div "AWATERA" at bounding box center [272, 307] width 339 height 24
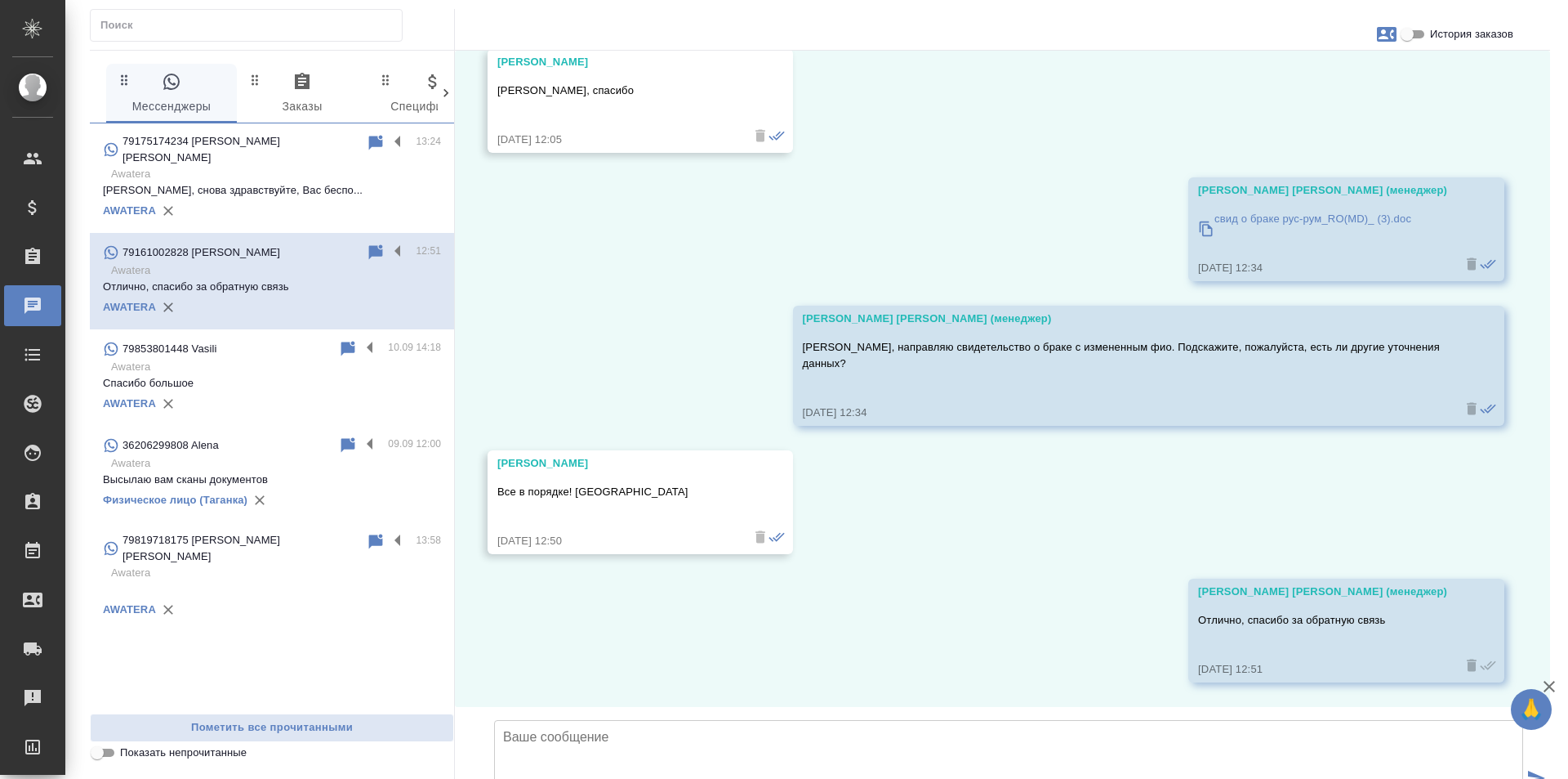
scroll to position [3550, 0]
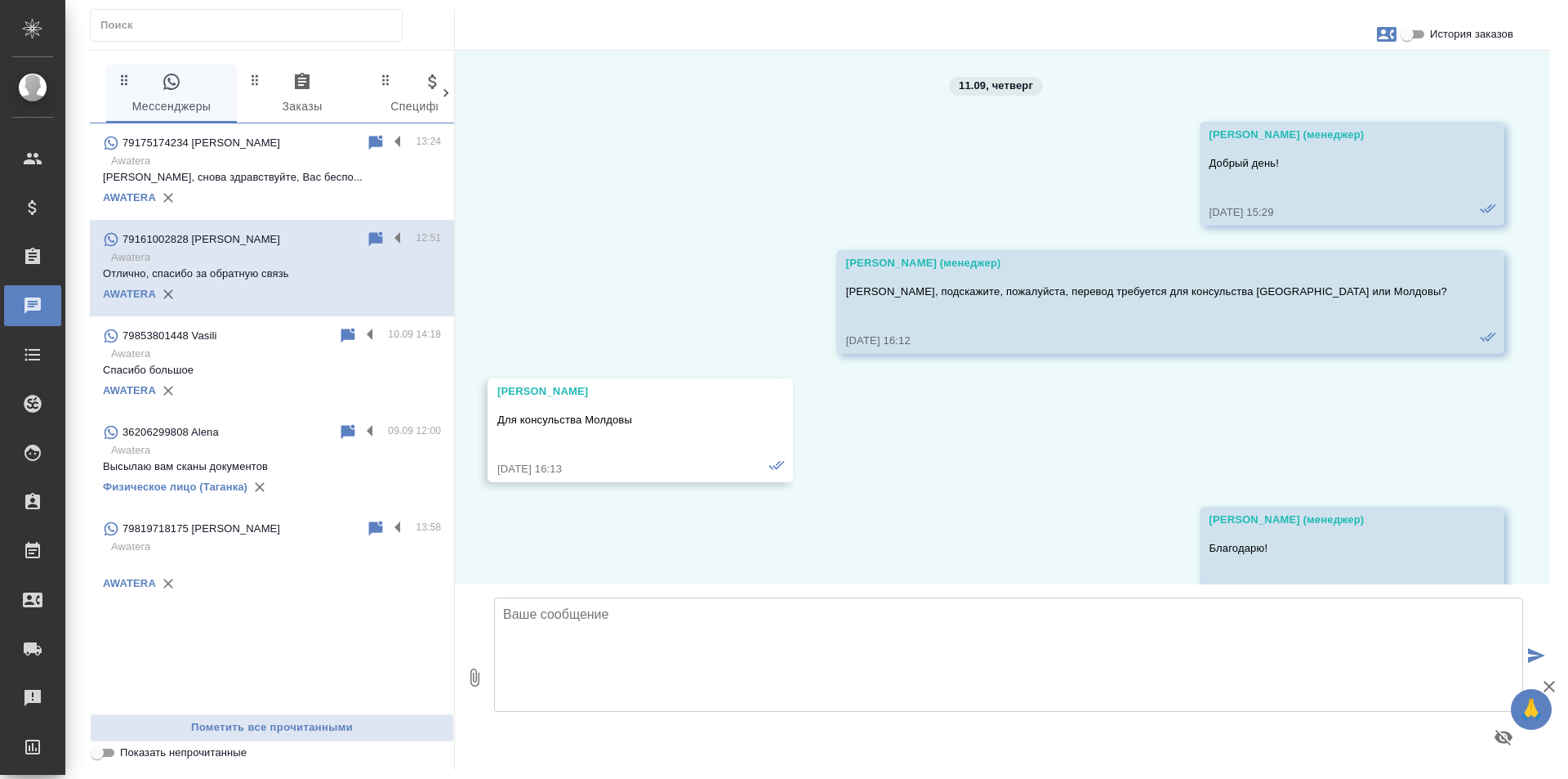
scroll to position [3550, 0]
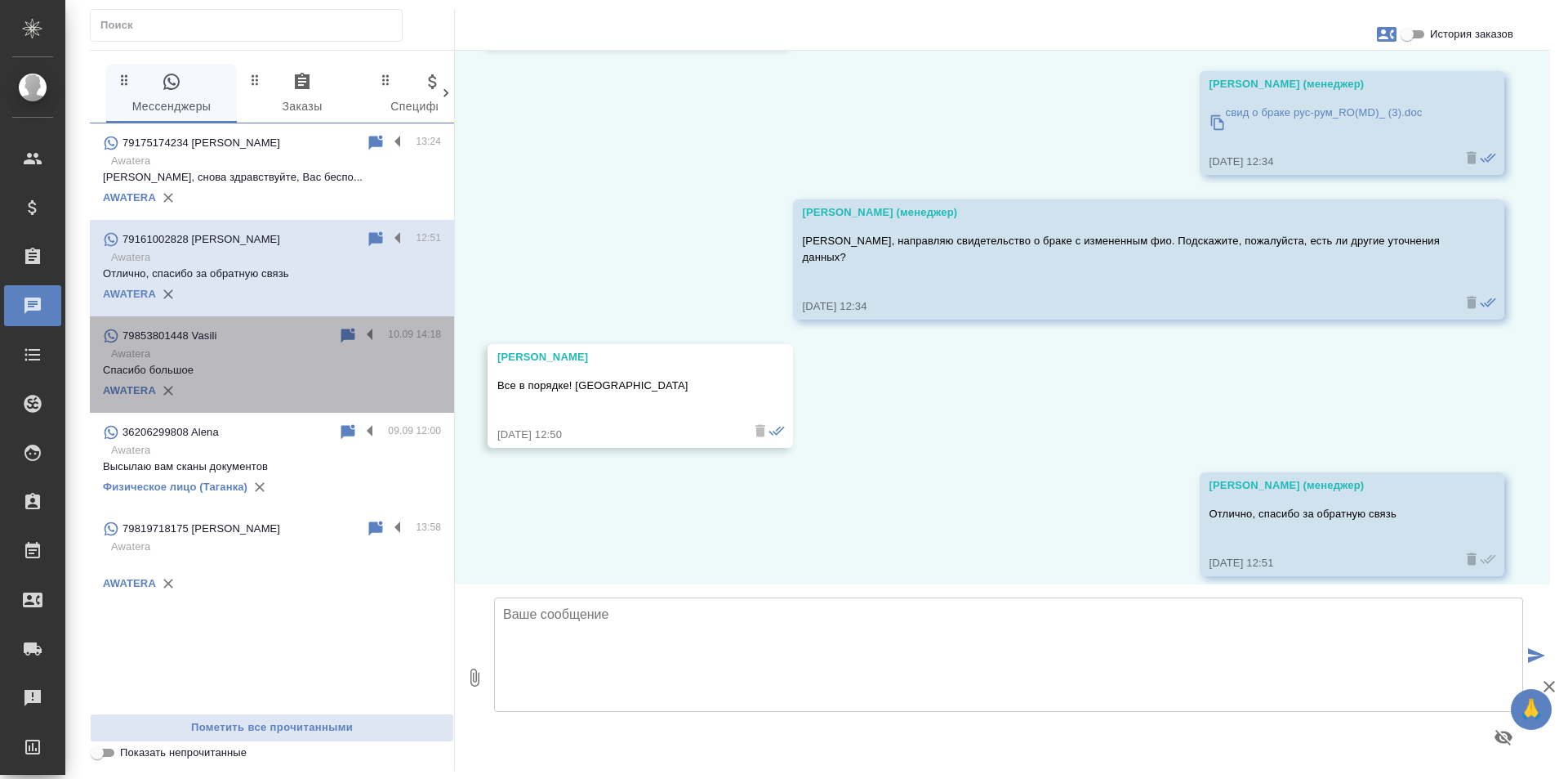
click at [320, 370] on p "Спасибо большое" at bounding box center [272, 370] width 339 height 16
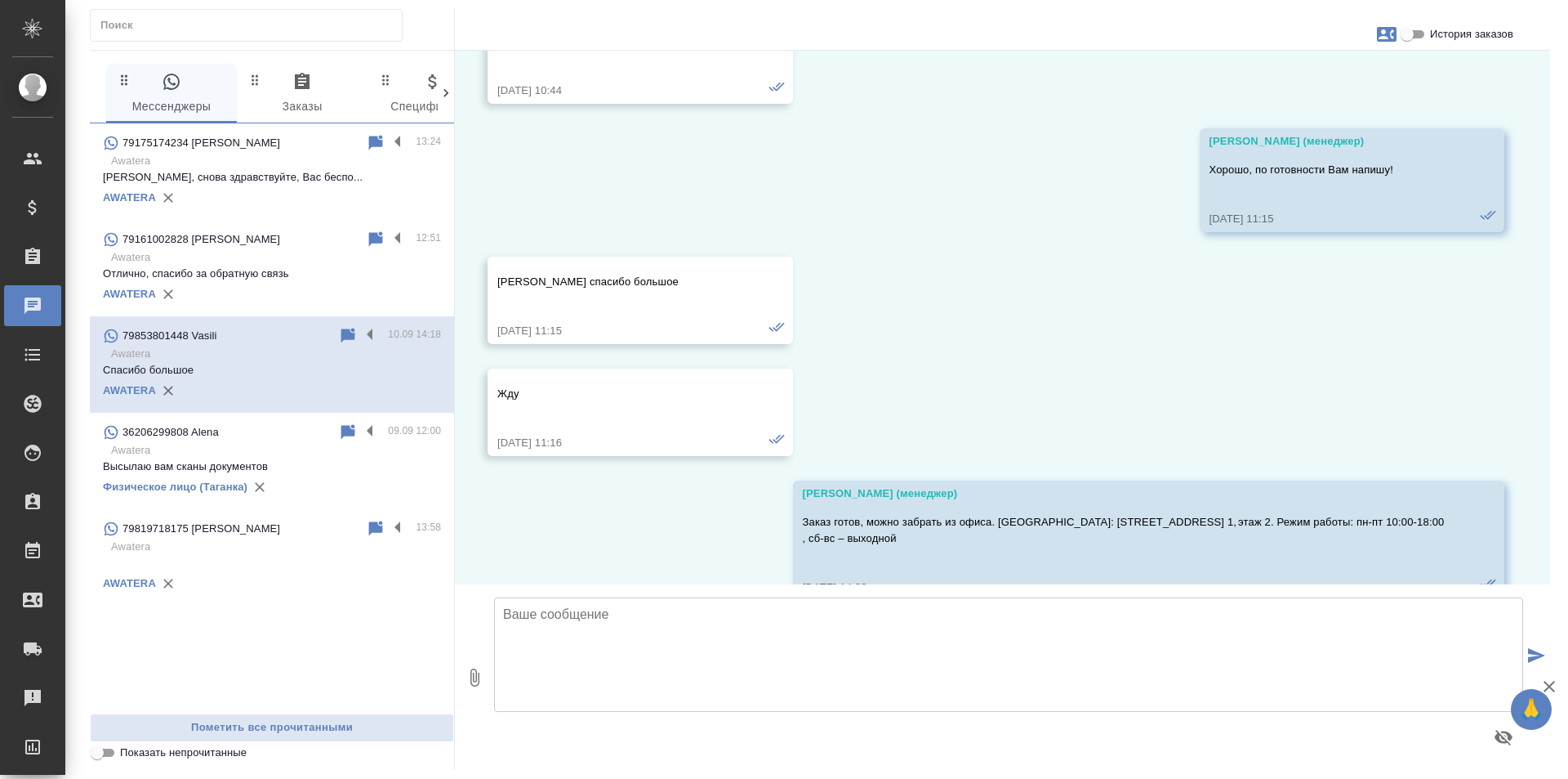
click at [321, 541] on p "Awatera" at bounding box center [276, 547] width 330 height 16
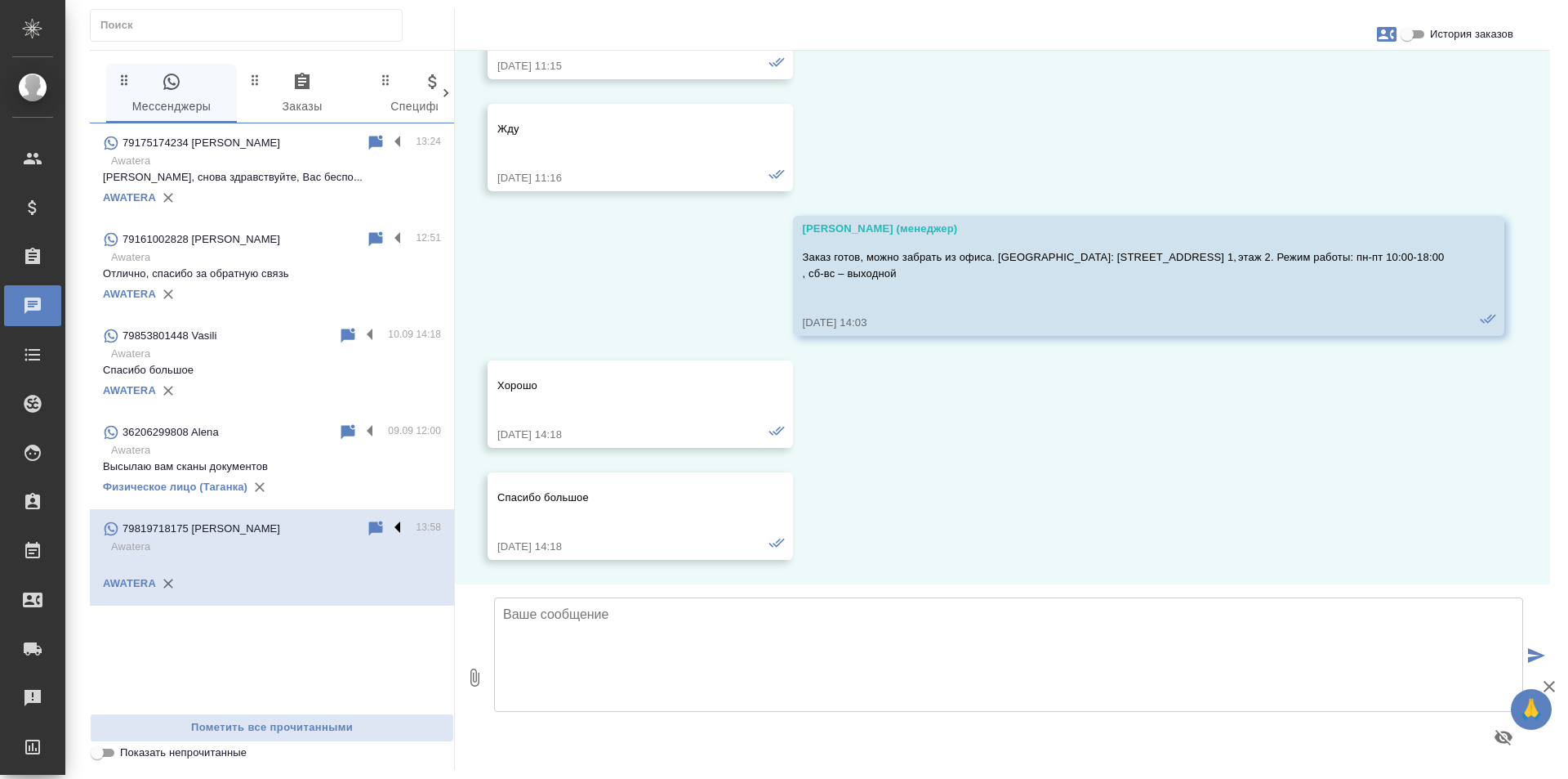
scroll to position [380, 0]
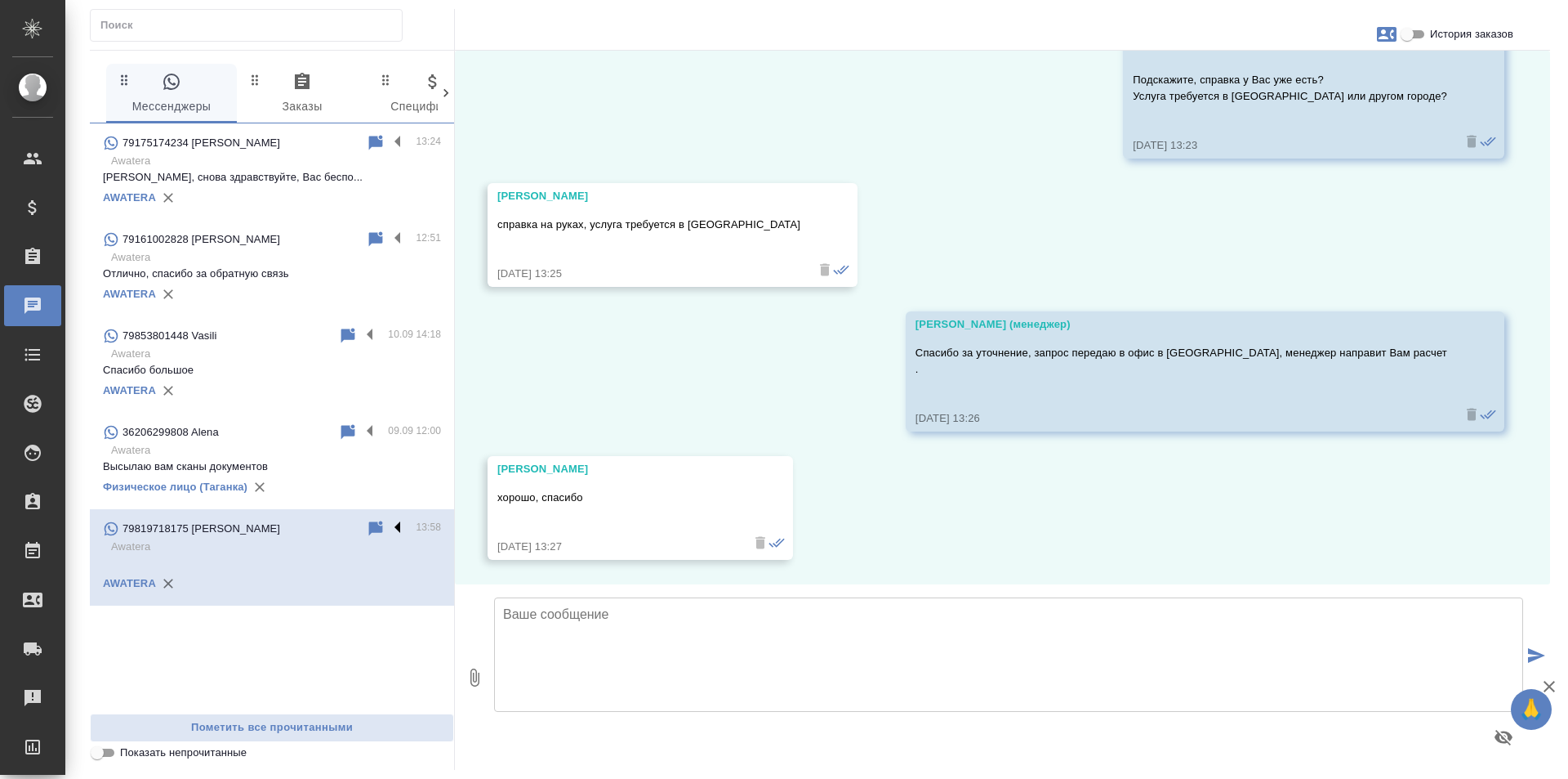
click at [395, 524] on label at bounding box center [402, 528] width 28 height 19
click at [0, 0] on input "checkbox" at bounding box center [0, 0] width 0 height 0
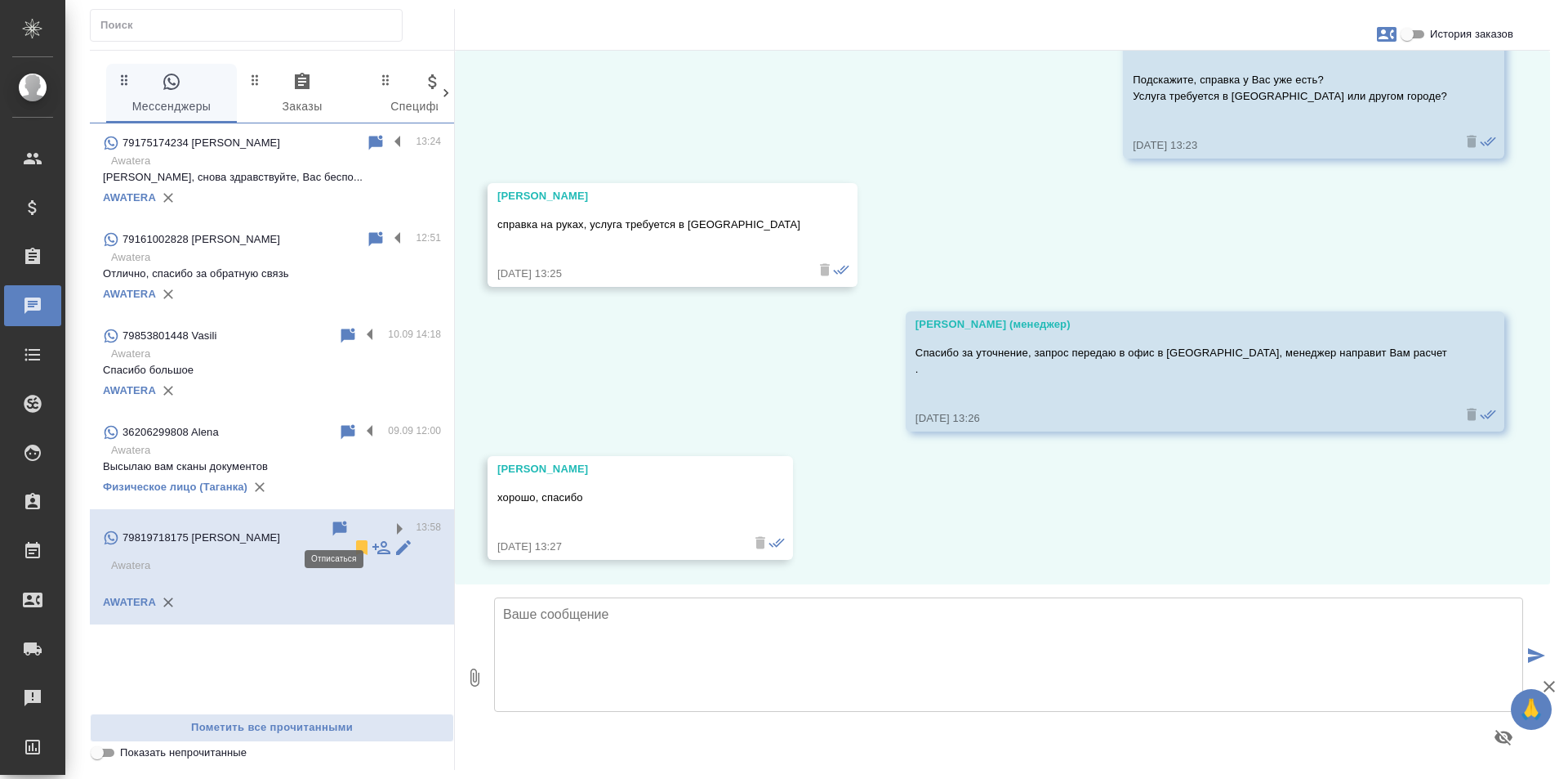
click at [356, 540] on icon at bounding box center [361, 547] width 12 height 14
click at [359, 365] on p "Спасибо большое" at bounding box center [272, 370] width 339 height 16
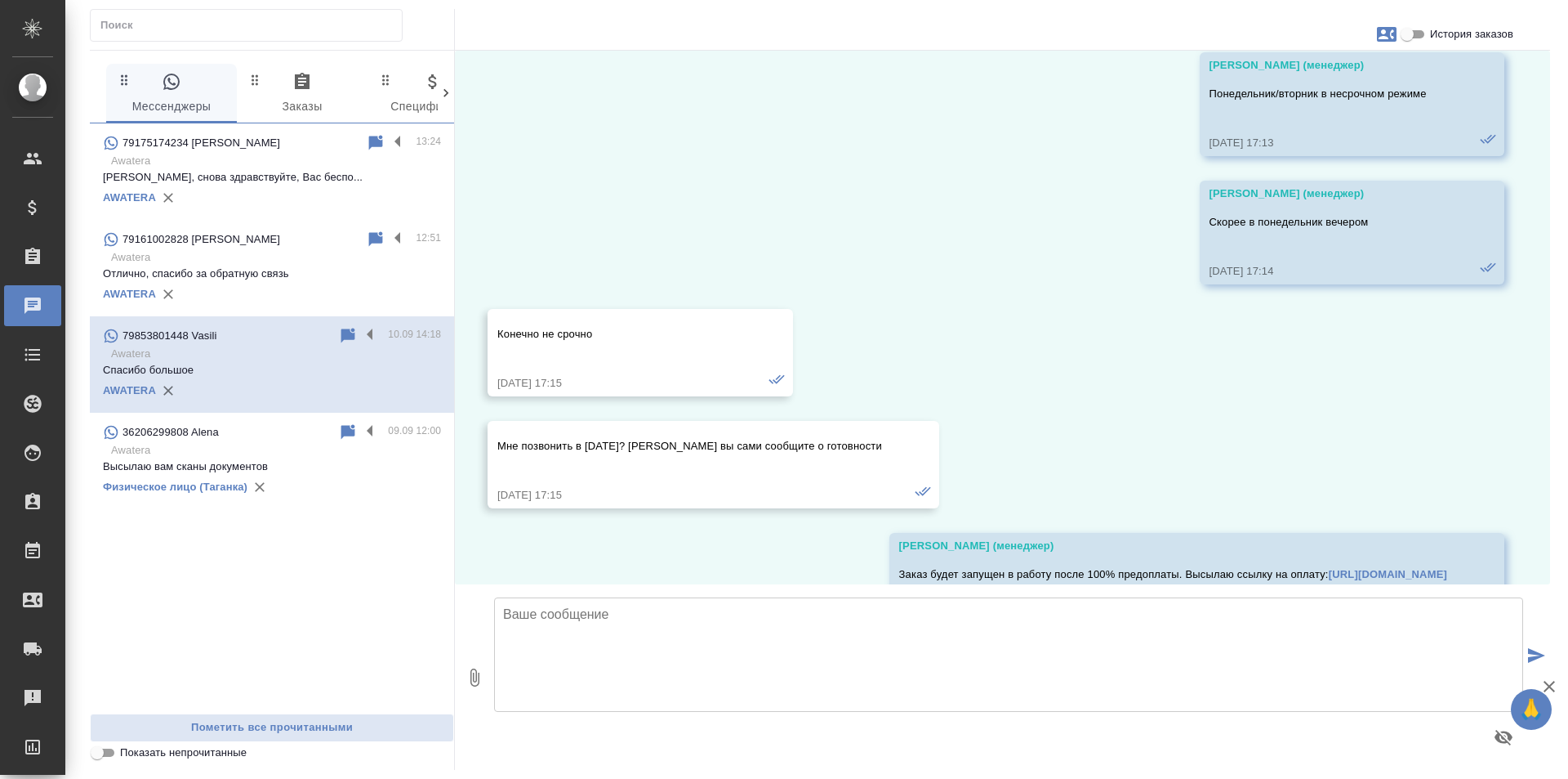
scroll to position [4086, 0]
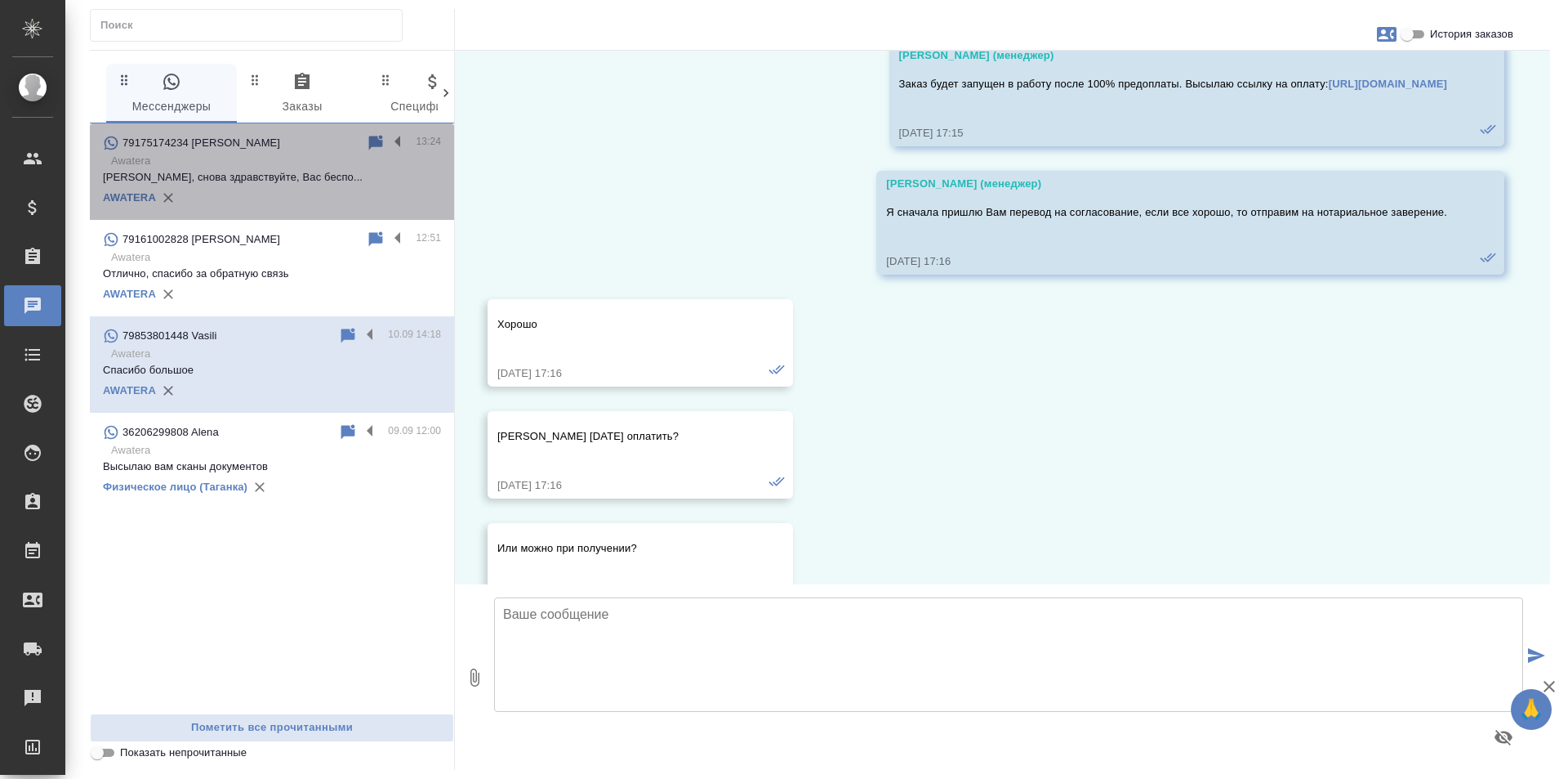
click at [332, 159] on p "Awatera" at bounding box center [276, 161] width 330 height 16
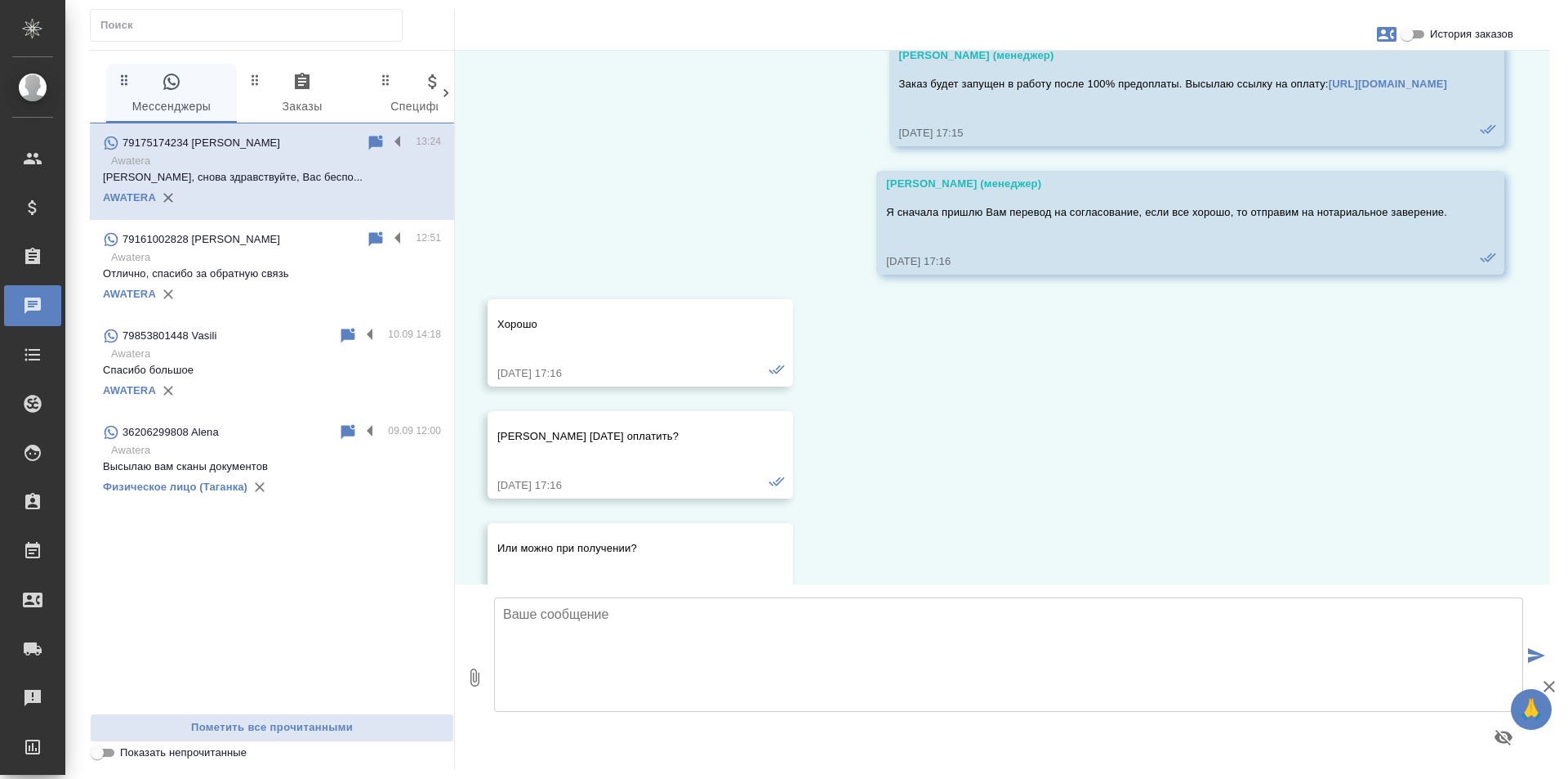
scroll to position [0, 0]
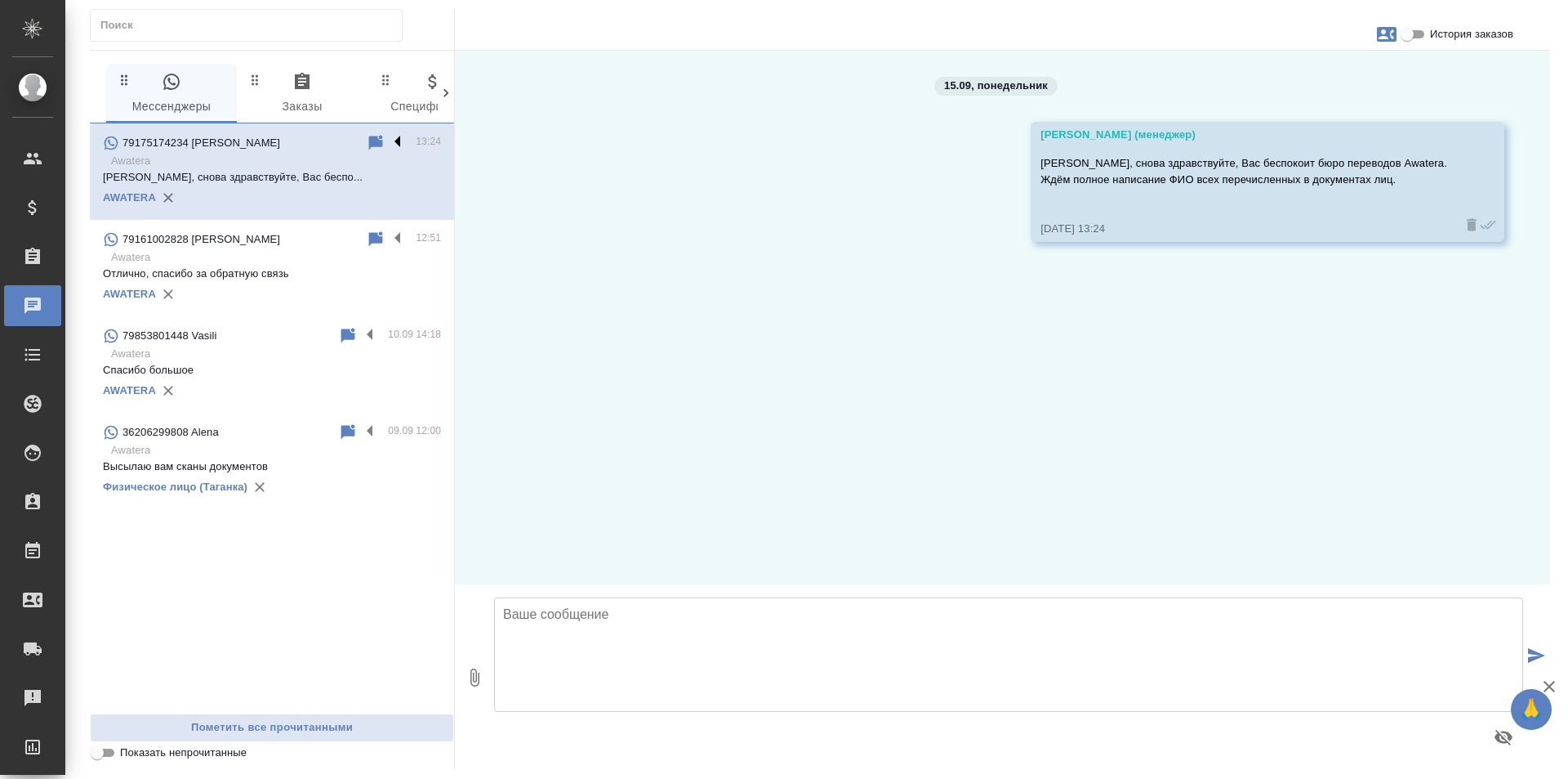
click at [403, 142] on label at bounding box center [402, 142] width 28 height 19
click at [0, 0] on input "checkbox" at bounding box center [0, 0] width 0 height 0
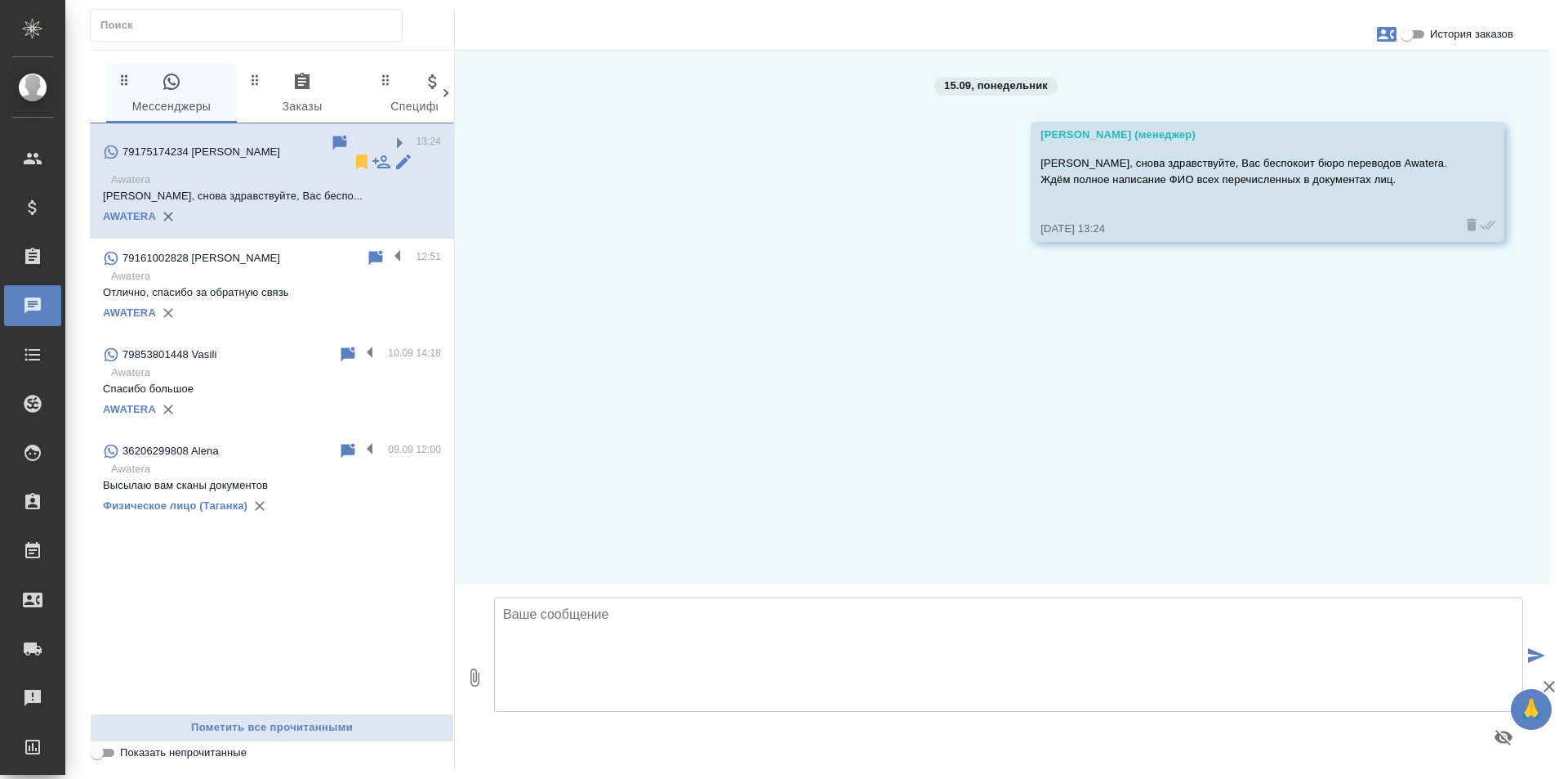
click at [356, 155] on icon at bounding box center [361, 162] width 12 height 14
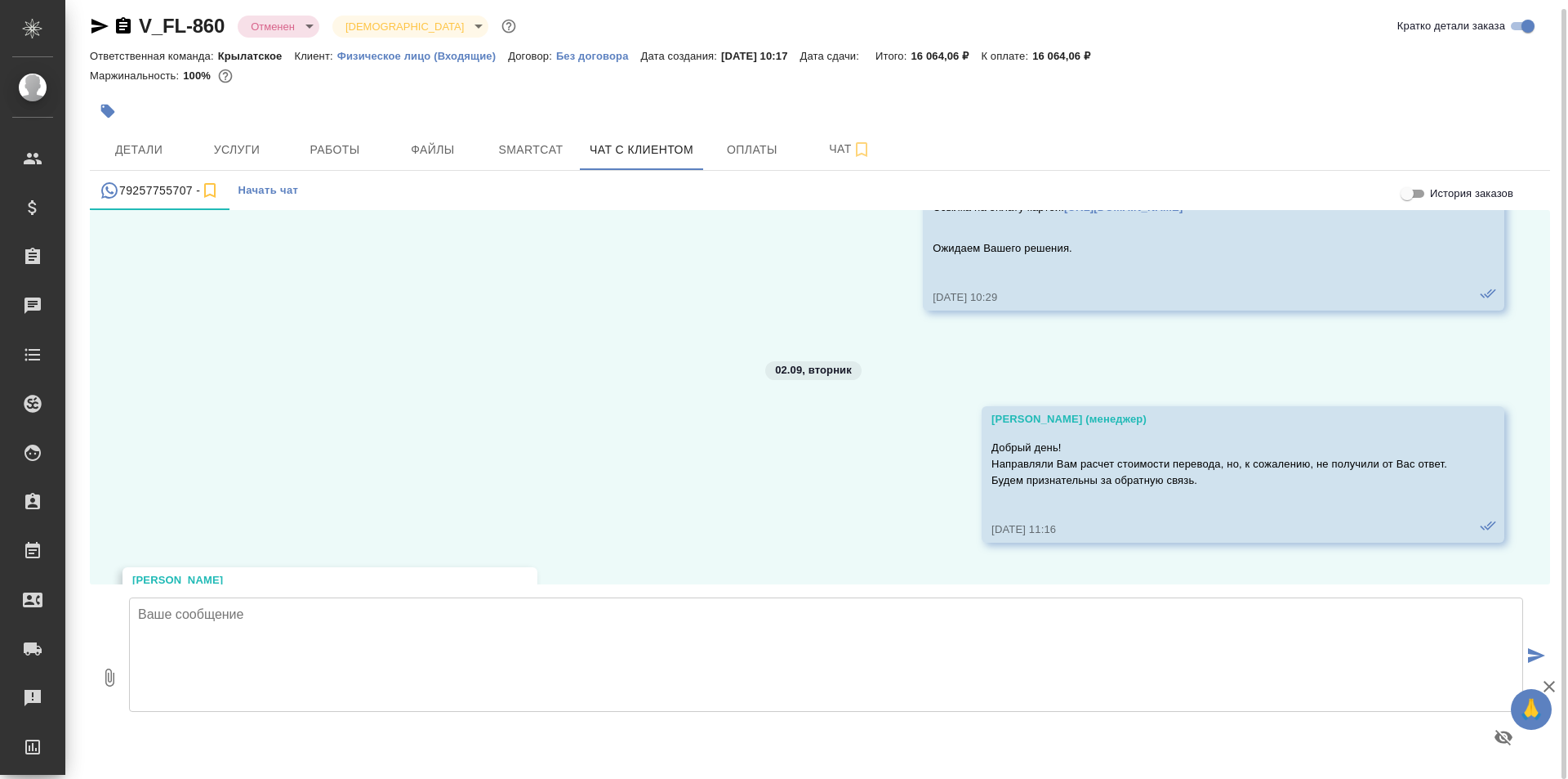
scroll to position [1255, 0]
